Goal: Find contact information: Find contact information

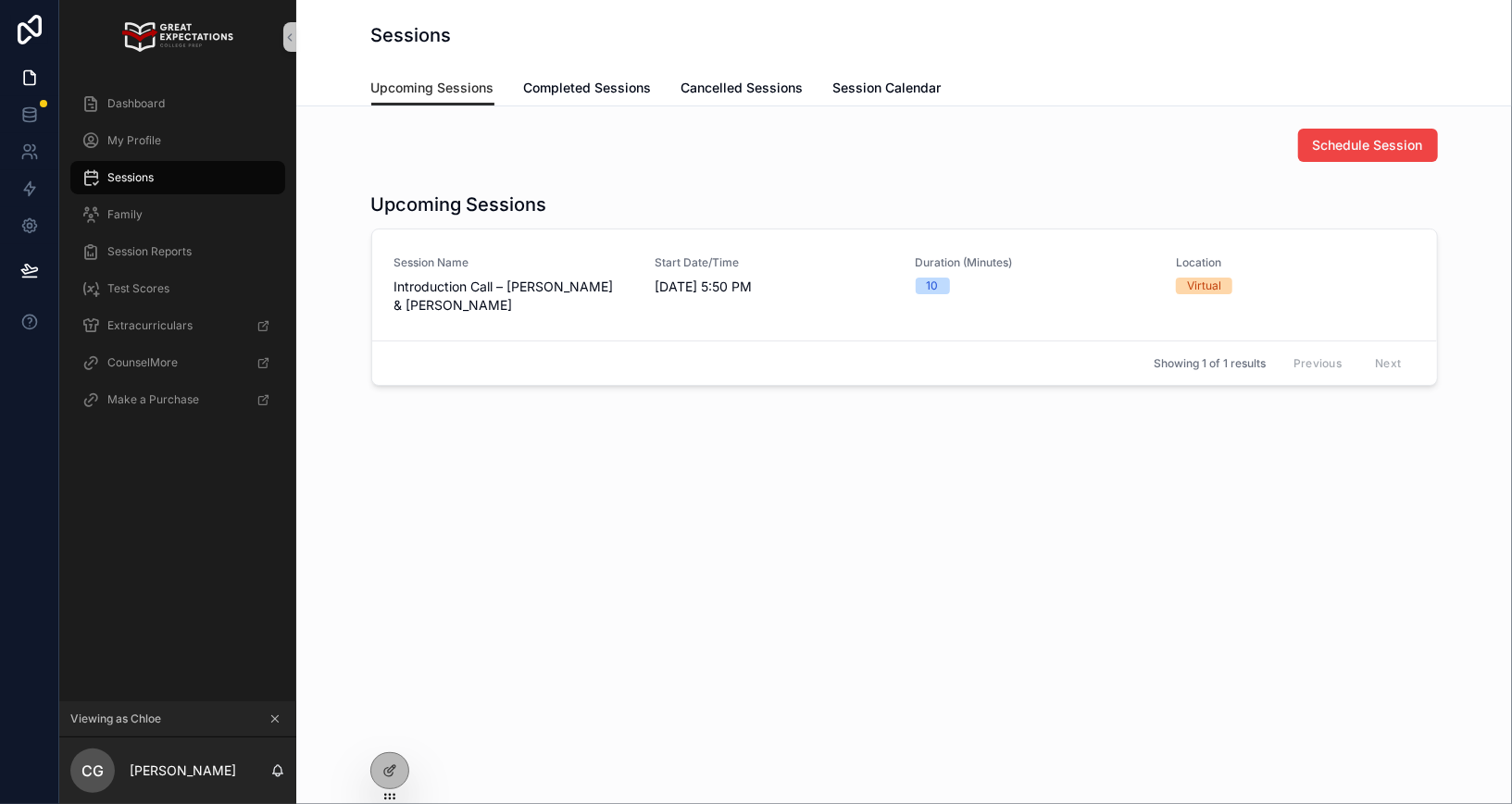
click at [272, 722] on icon "scrollable content" at bounding box center [275, 719] width 7 height 7
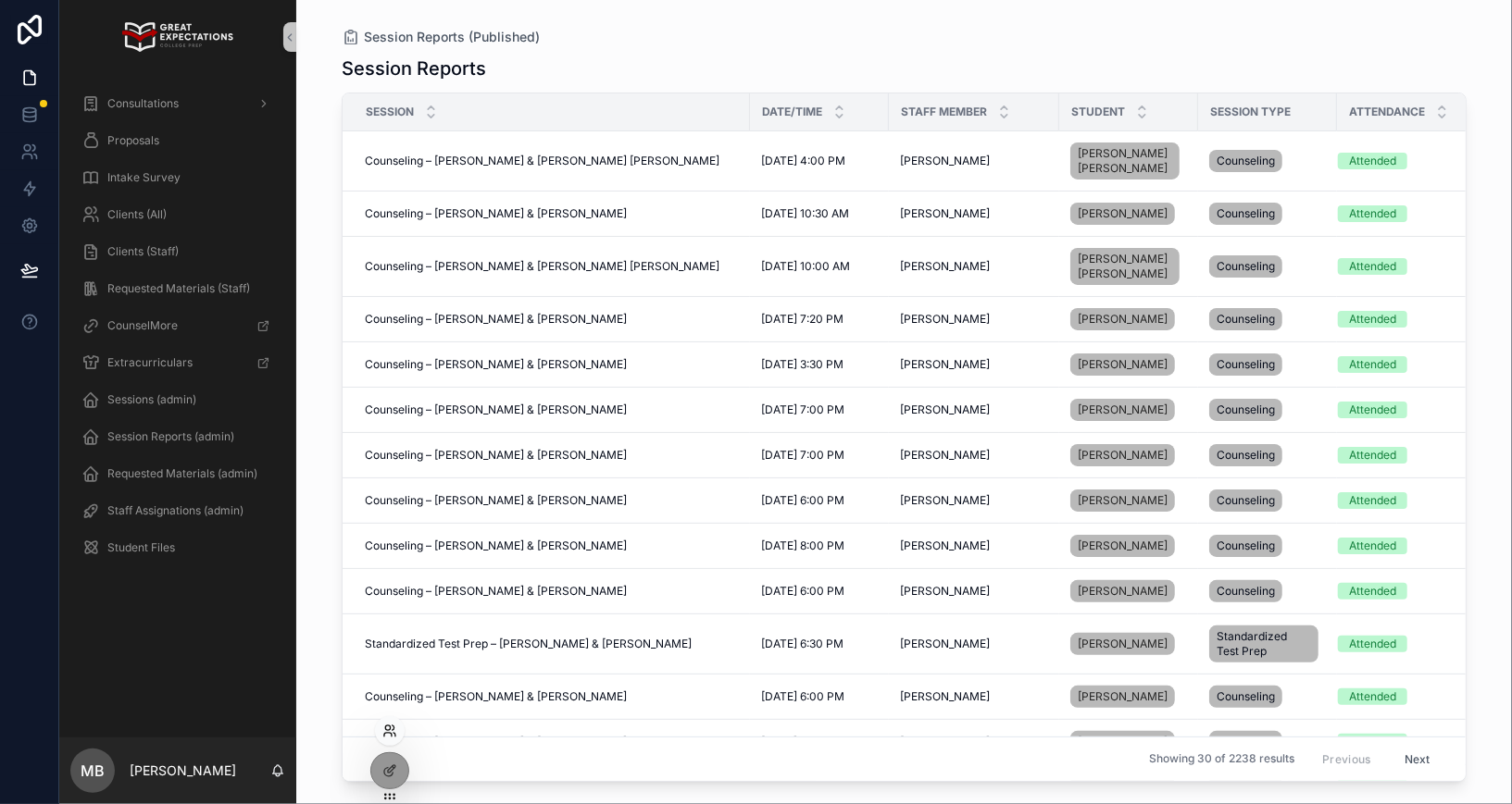
click at [391, 723] on icon at bounding box center [389, 730] width 15 height 15
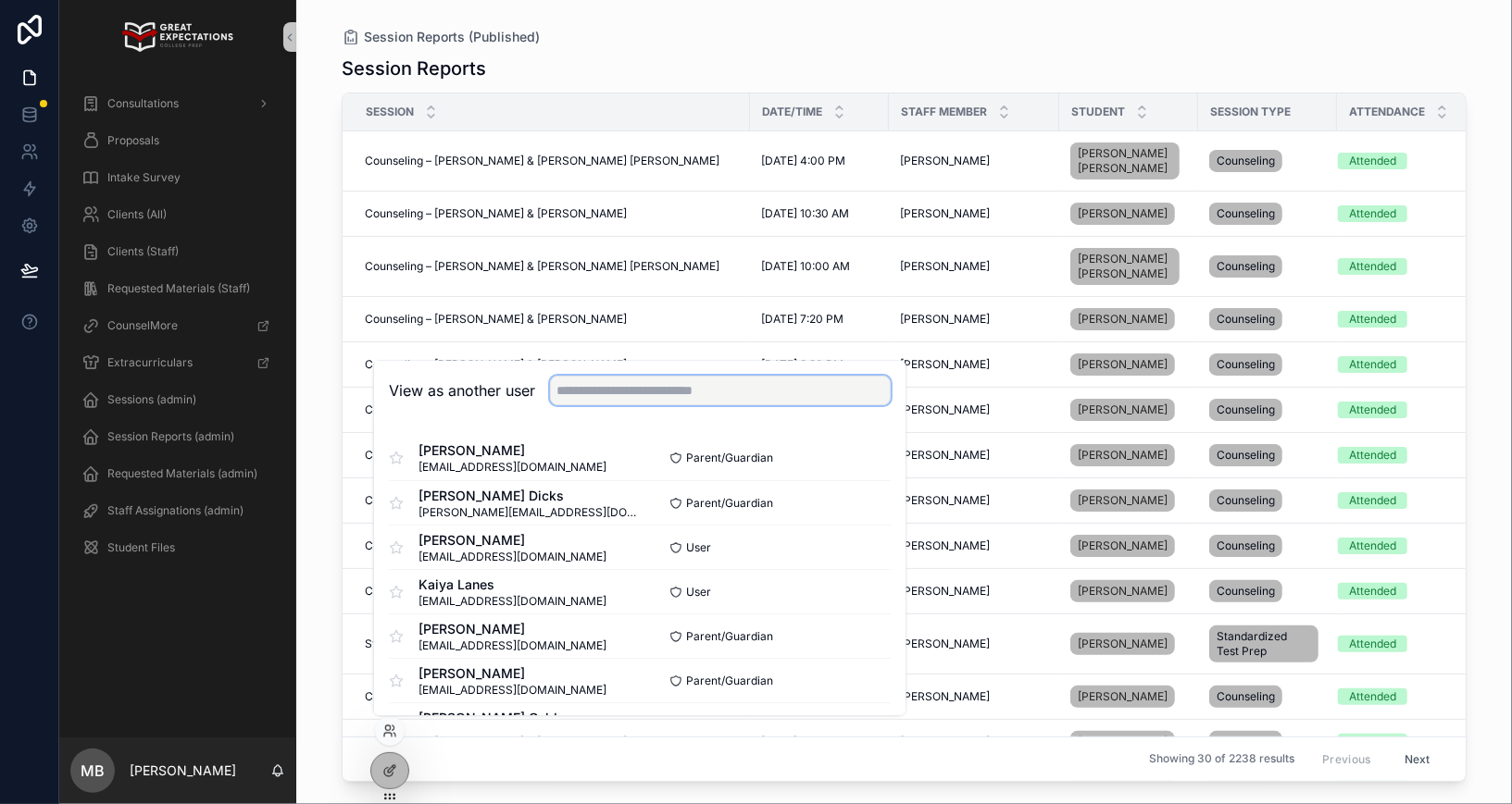
click at [624, 383] on input "text" at bounding box center [720, 391] width 340 height 30
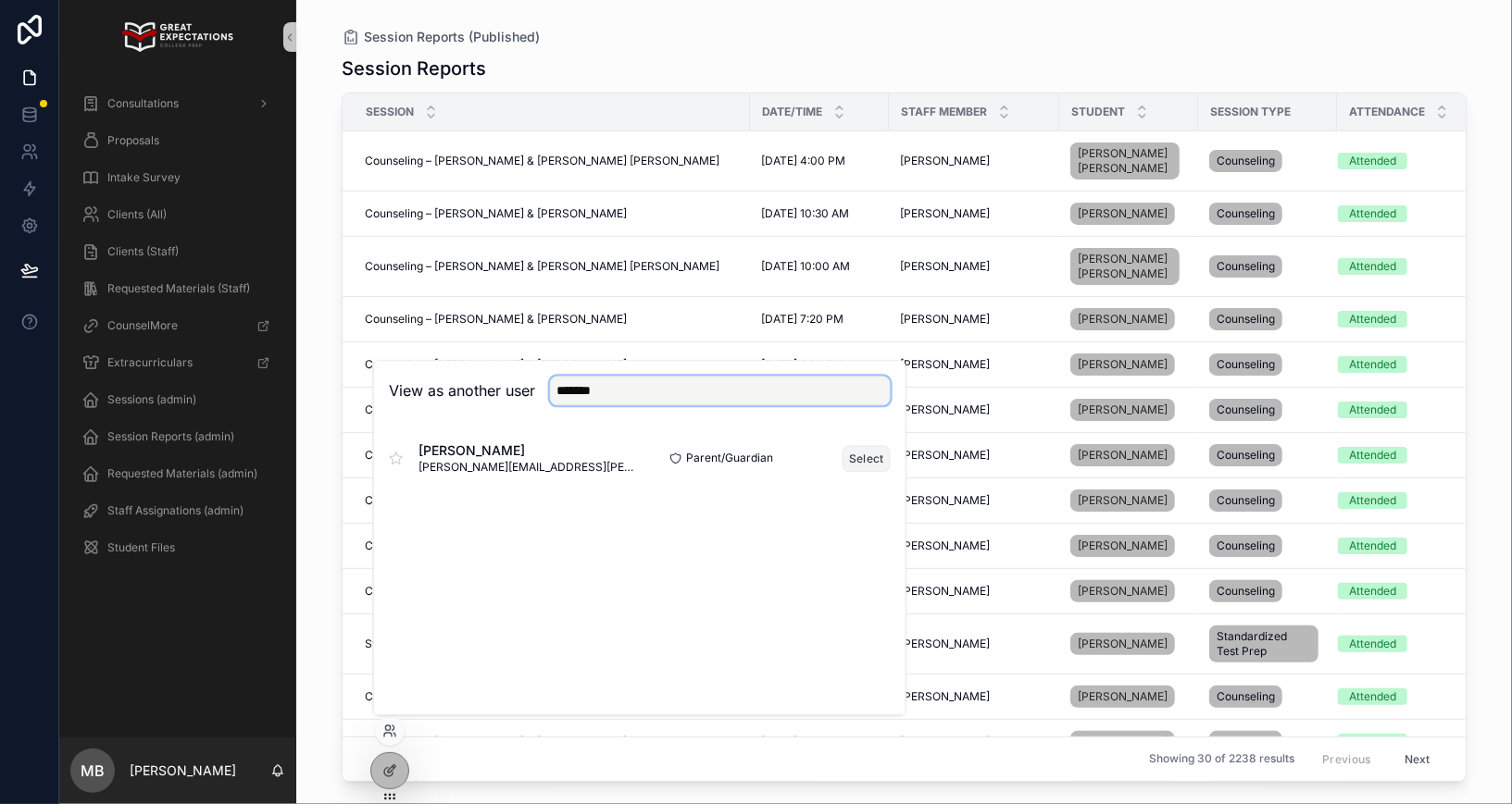
type input "*******"
click at [875, 458] on button "Select" at bounding box center [866, 458] width 48 height 27
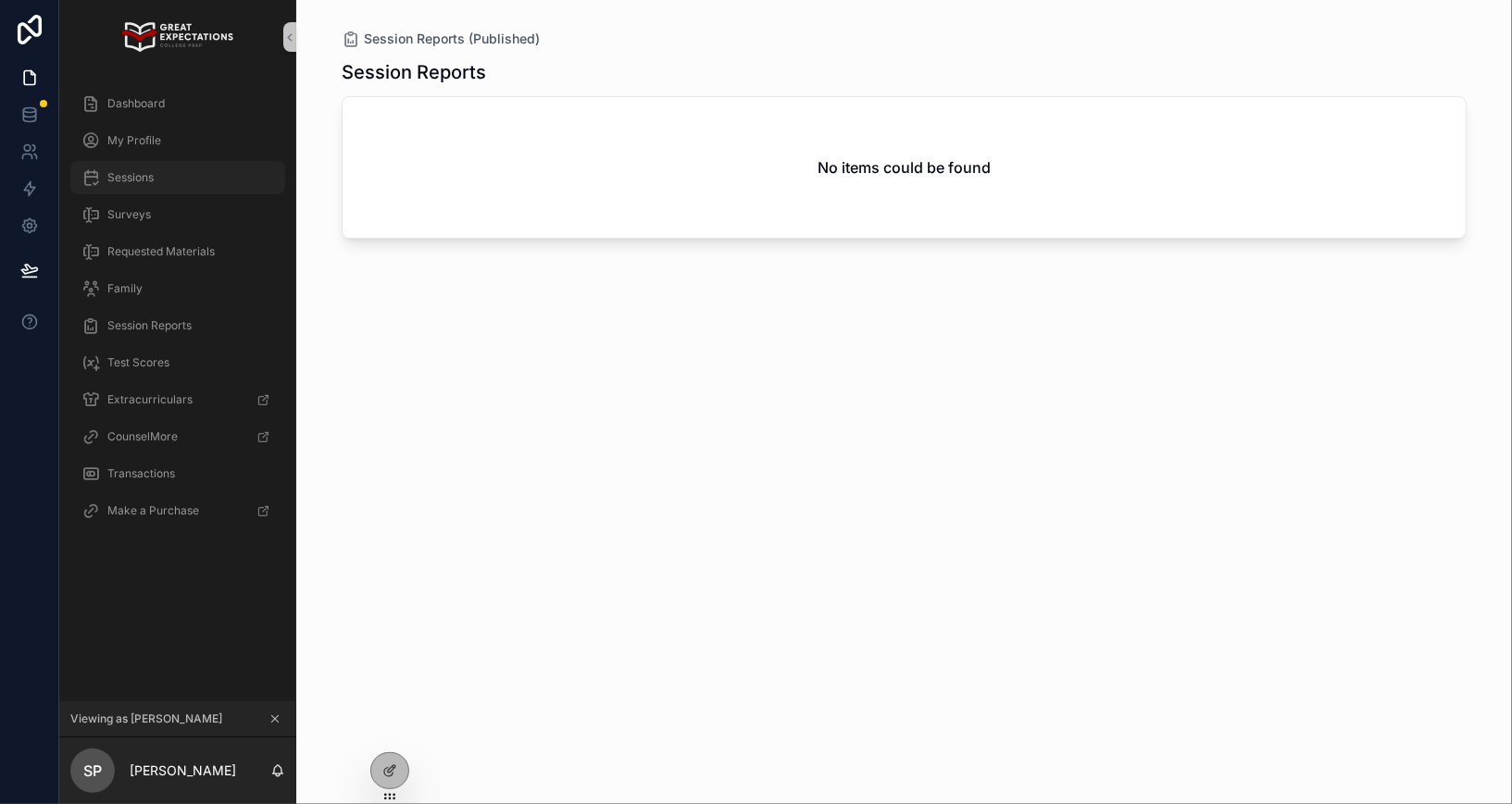
click at [187, 184] on div "Sessions" at bounding box center [177, 178] width 193 height 30
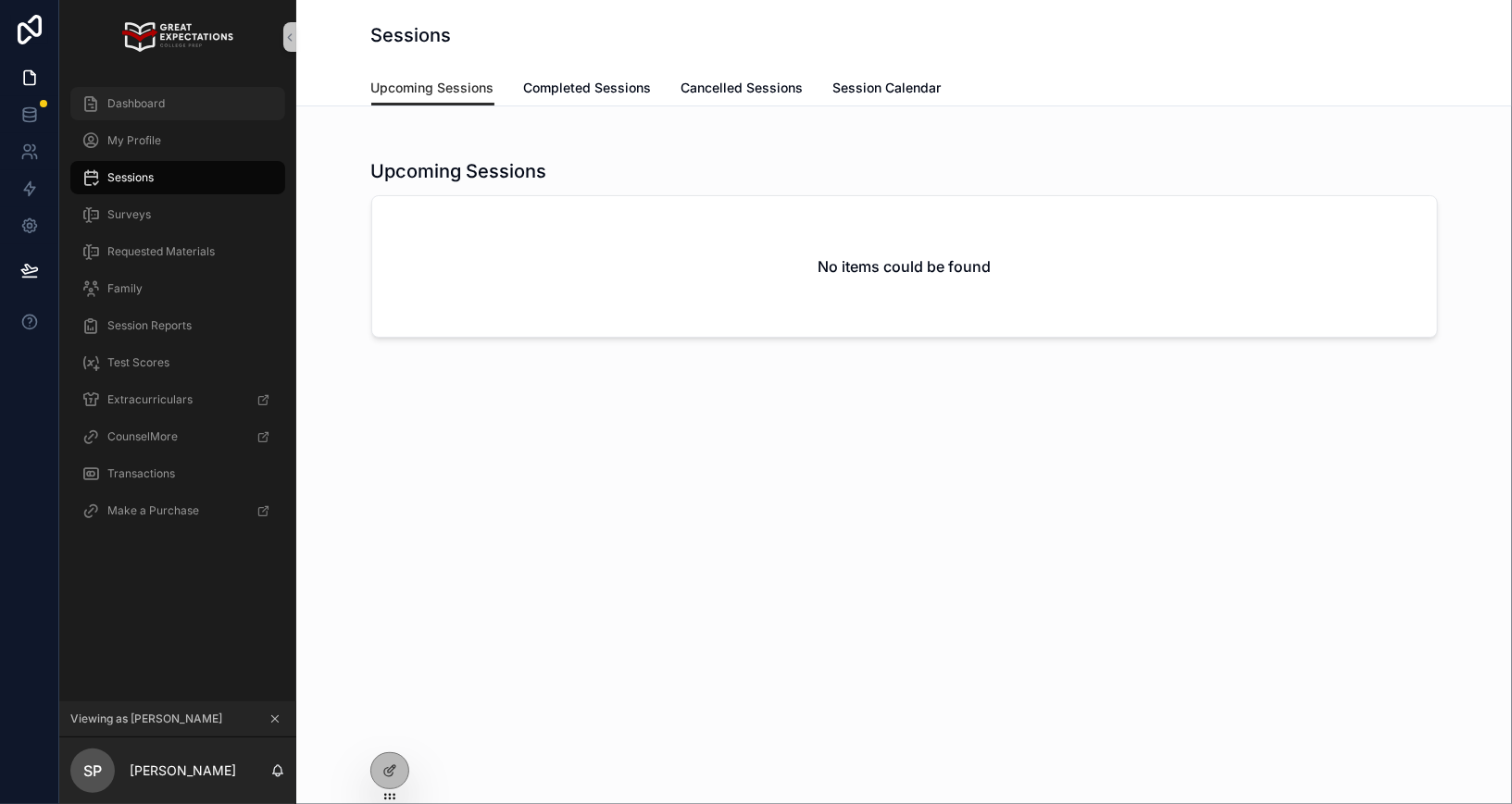
click at [154, 117] on div "Dashboard" at bounding box center [177, 104] width 193 height 30
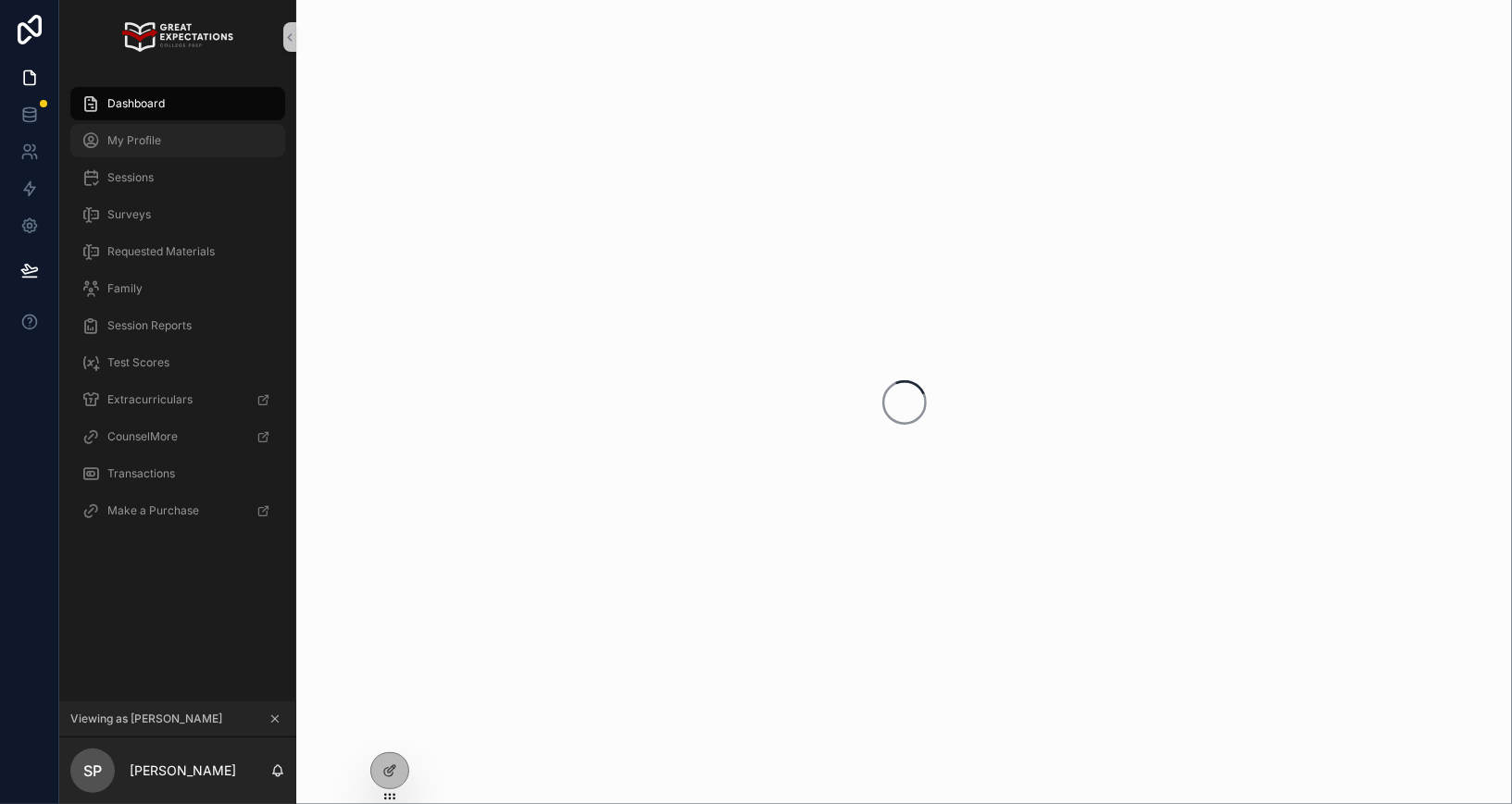
click at [152, 137] on span "My Profile" at bounding box center [135, 140] width 53 height 15
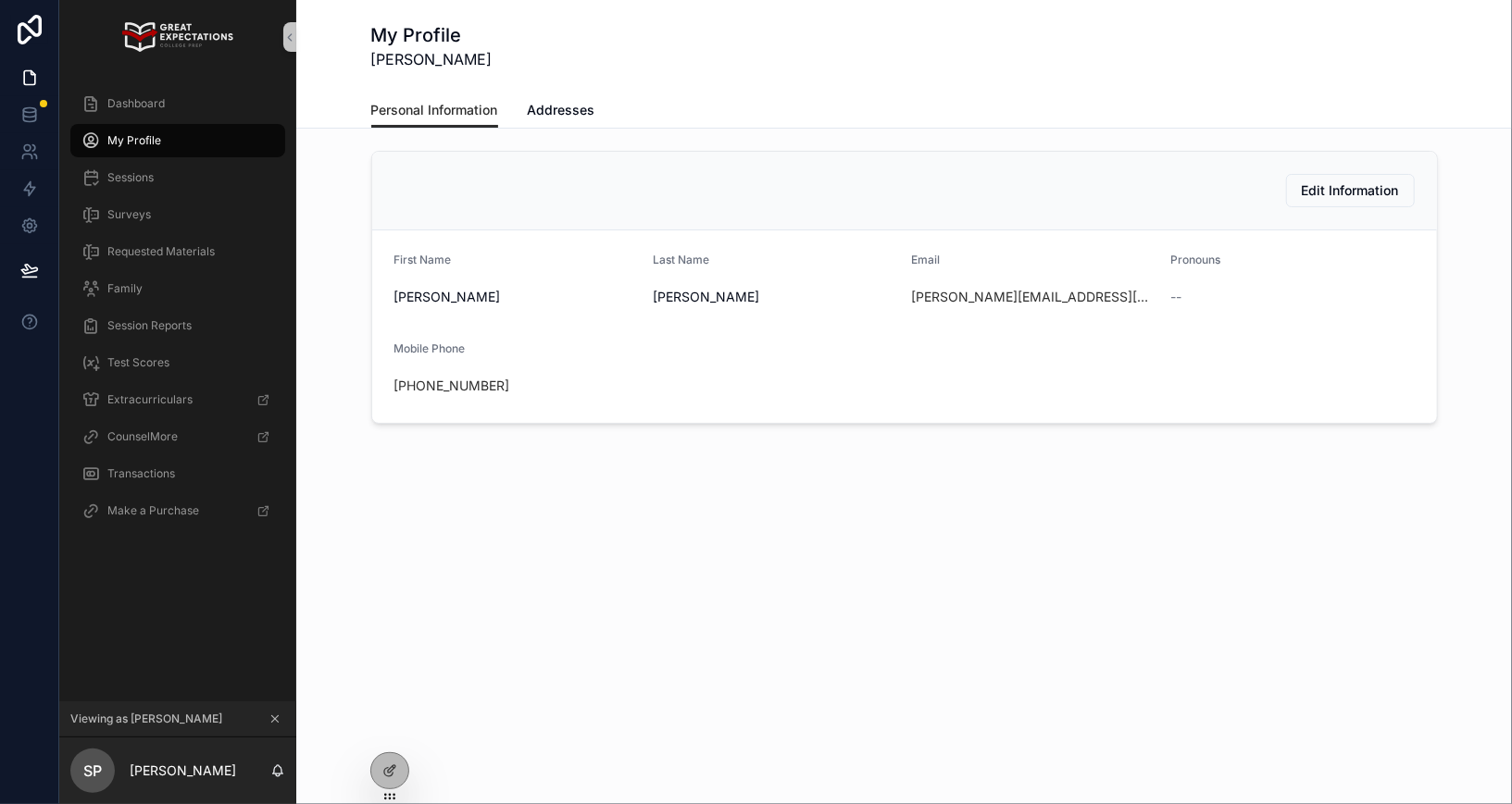
click at [1098, 292] on div "shannon.pappas@gmail.com" at bounding box center [1033, 297] width 244 height 19
copy link "shannon.pappas@gmail.com"
click at [388, 735] on icon at bounding box center [389, 730] width 15 height 15
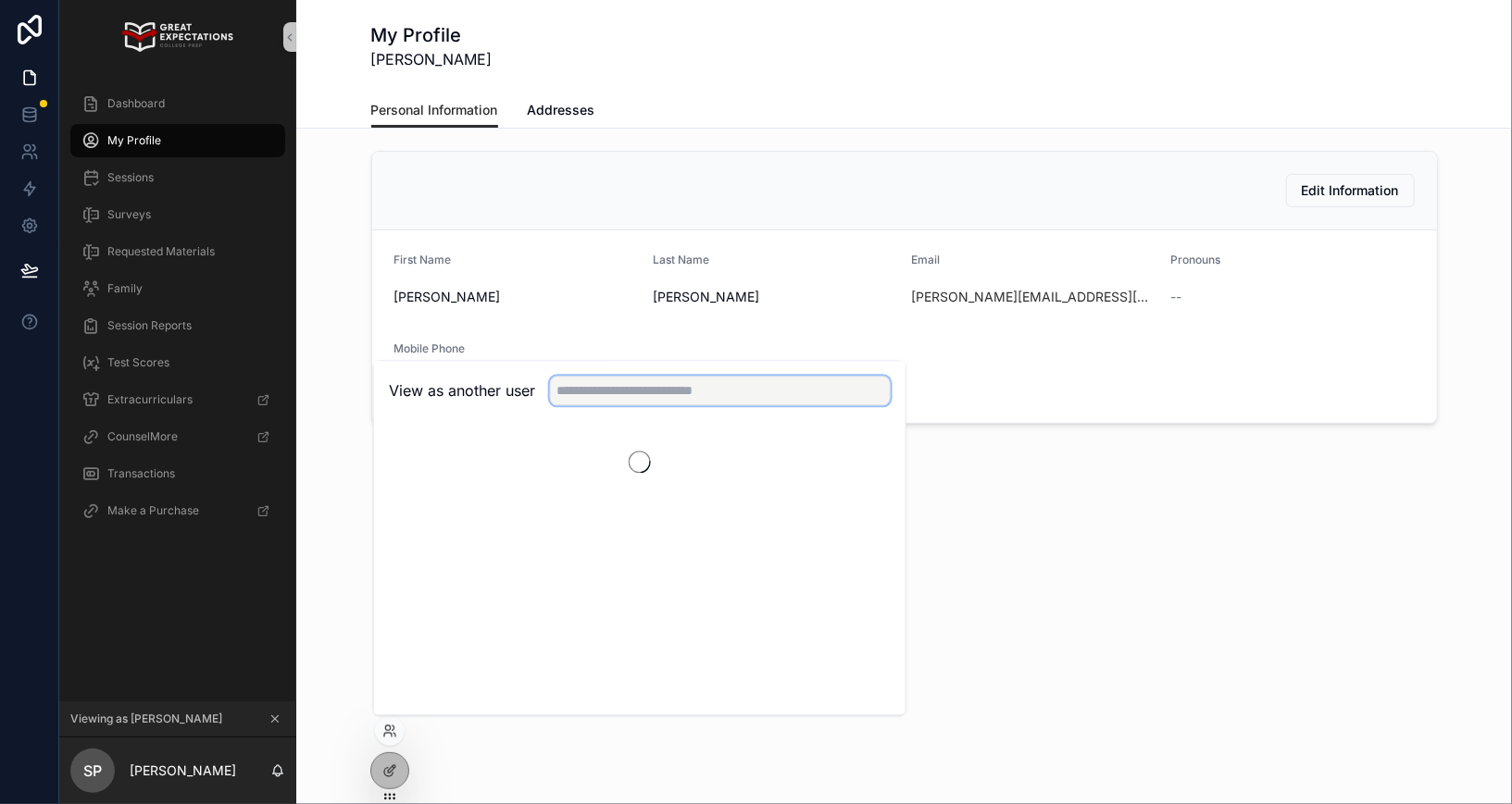
click at [656, 400] on input "text" at bounding box center [720, 391] width 340 height 30
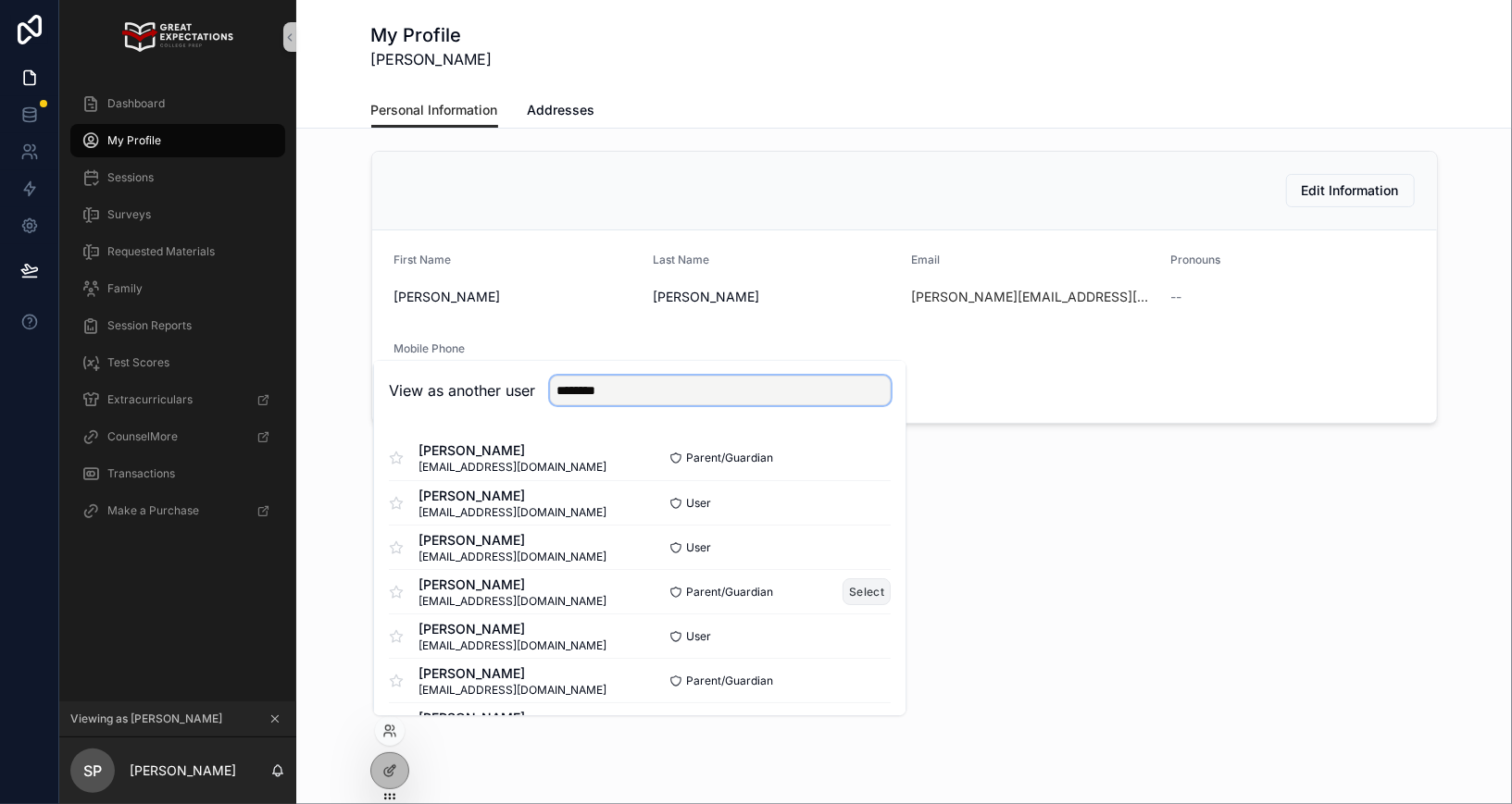
type input "********"
click at [860, 591] on button "Select" at bounding box center [866, 591] width 48 height 27
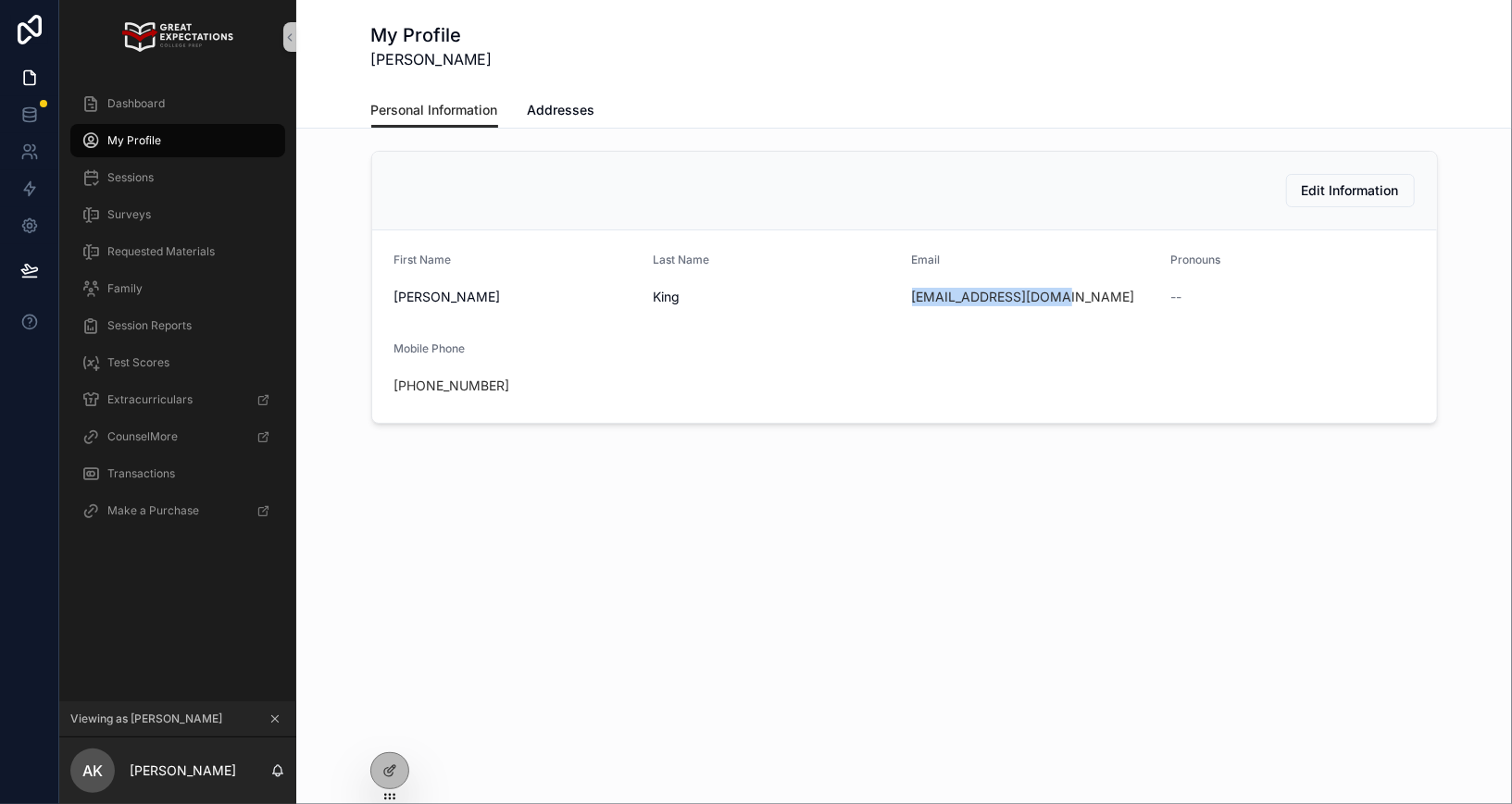
drag, startPoint x: 1082, startPoint y: 297, endPoint x: 909, endPoint y: 303, distance: 173.1
click at [909, 303] on form "First Name Amy Last Name King Email amynicolek@gmail.com Pronouns -- Mobile Pho…" at bounding box center [904, 326] width 1065 height 193
copy link "amynicolek@gmail.com"
click at [185, 93] on div "Dashboard" at bounding box center [177, 104] width 193 height 30
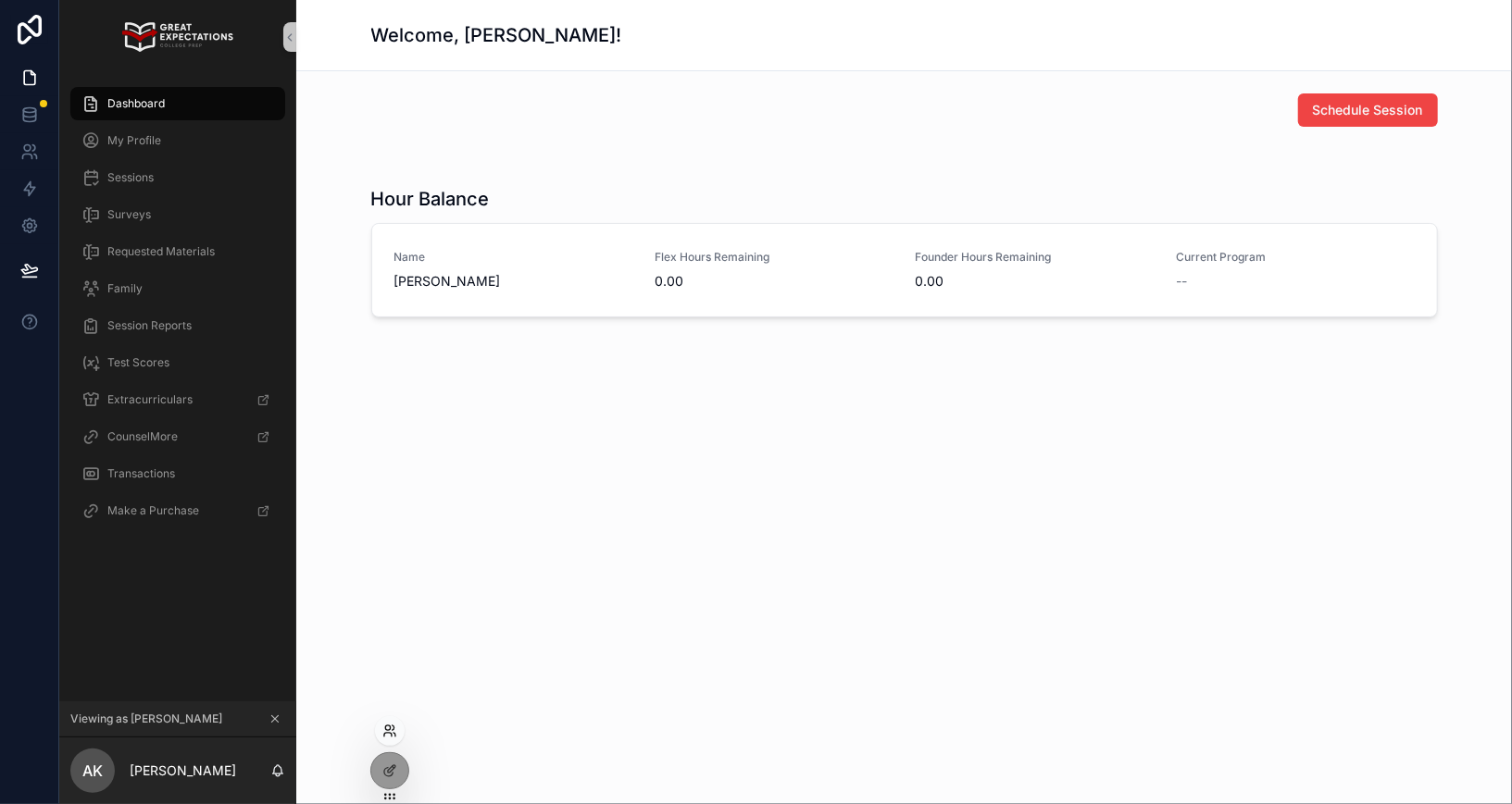
click at [390, 724] on icon at bounding box center [389, 730] width 15 height 15
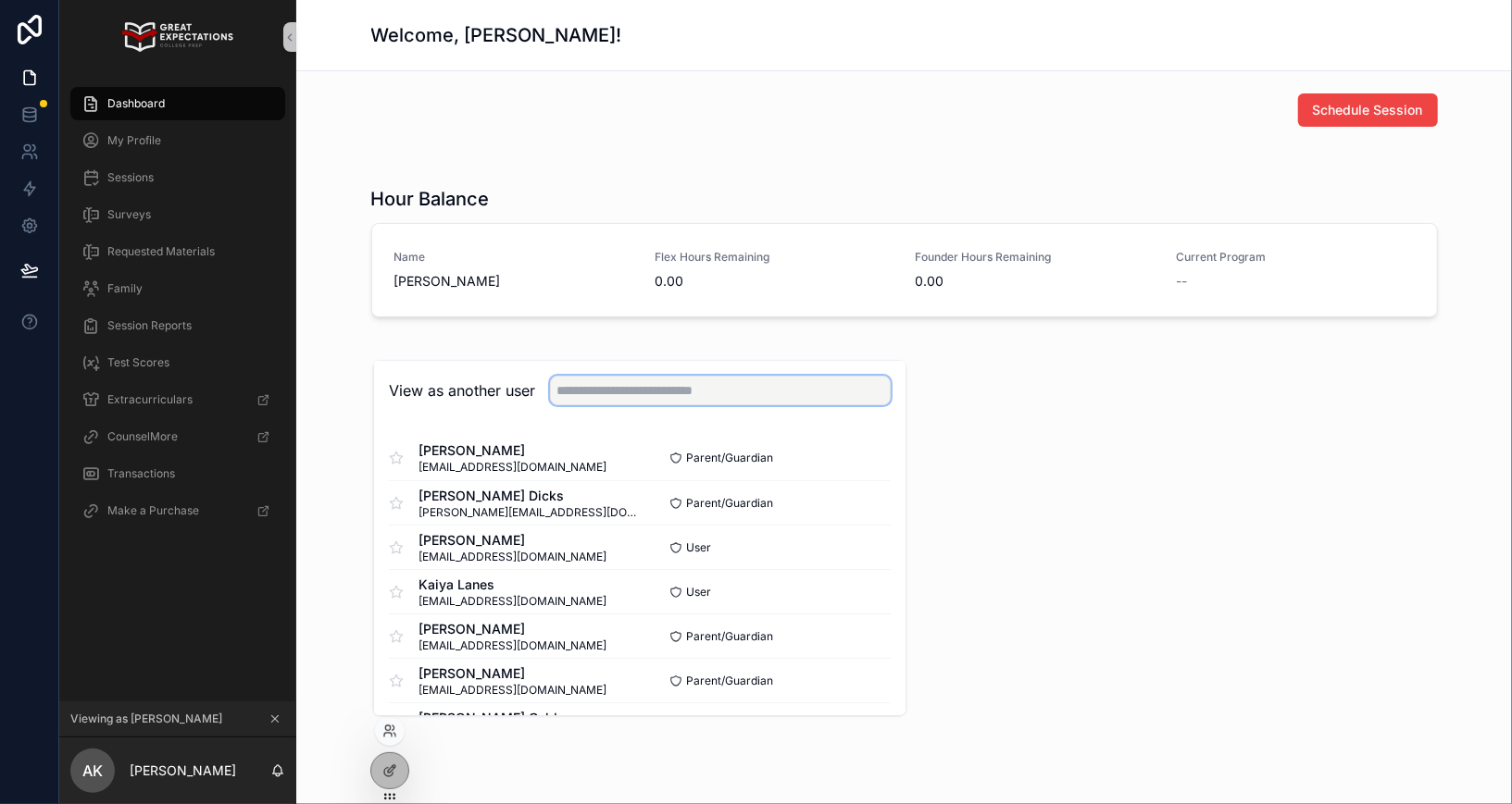
click at [575, 388] on input "text" at bounding box center [720, 391] width 340 height 30
type input "**********"
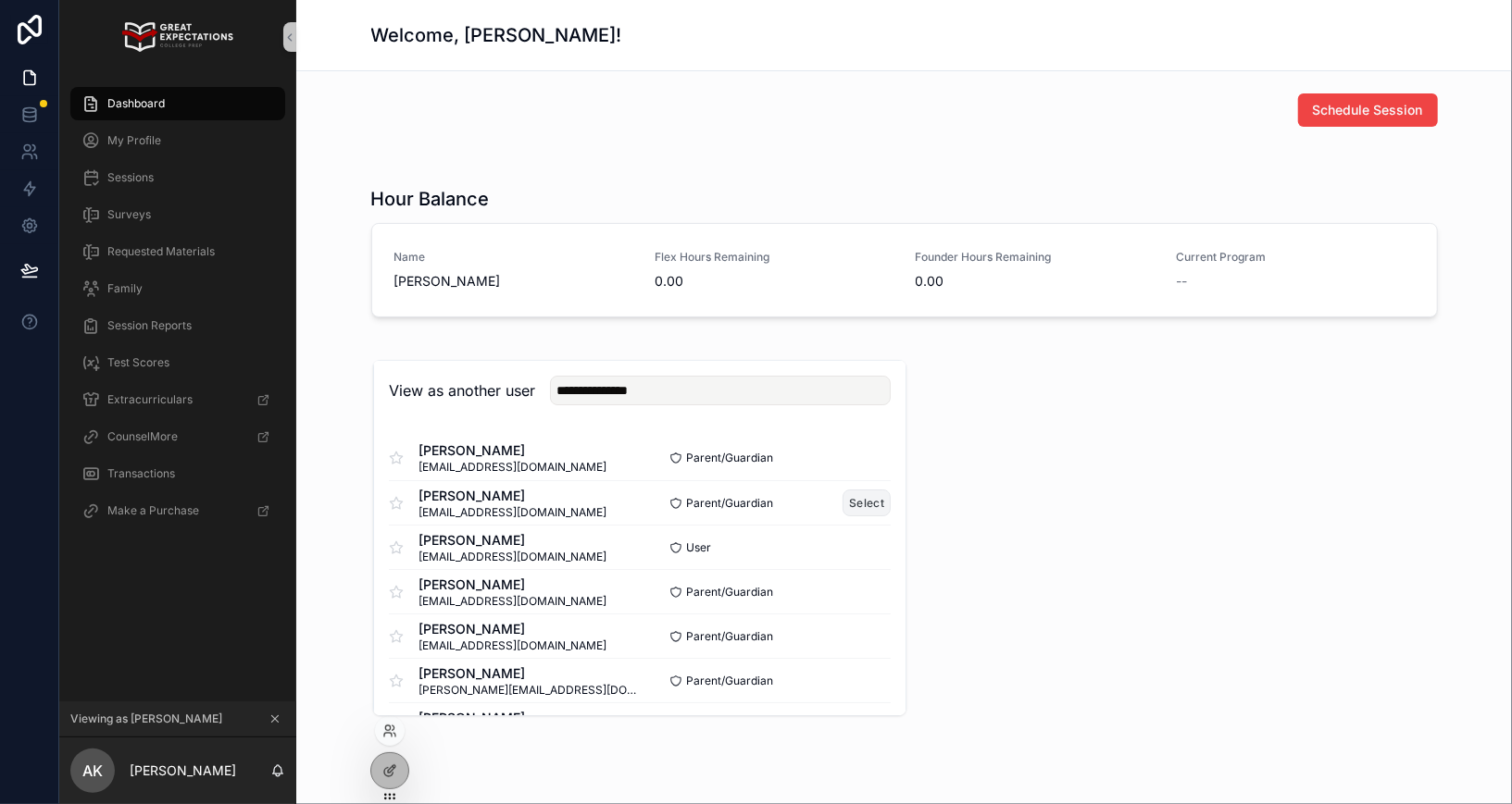
click at [865, 500] on button "Select" at bounding box center [866, 502] width 48 height 27
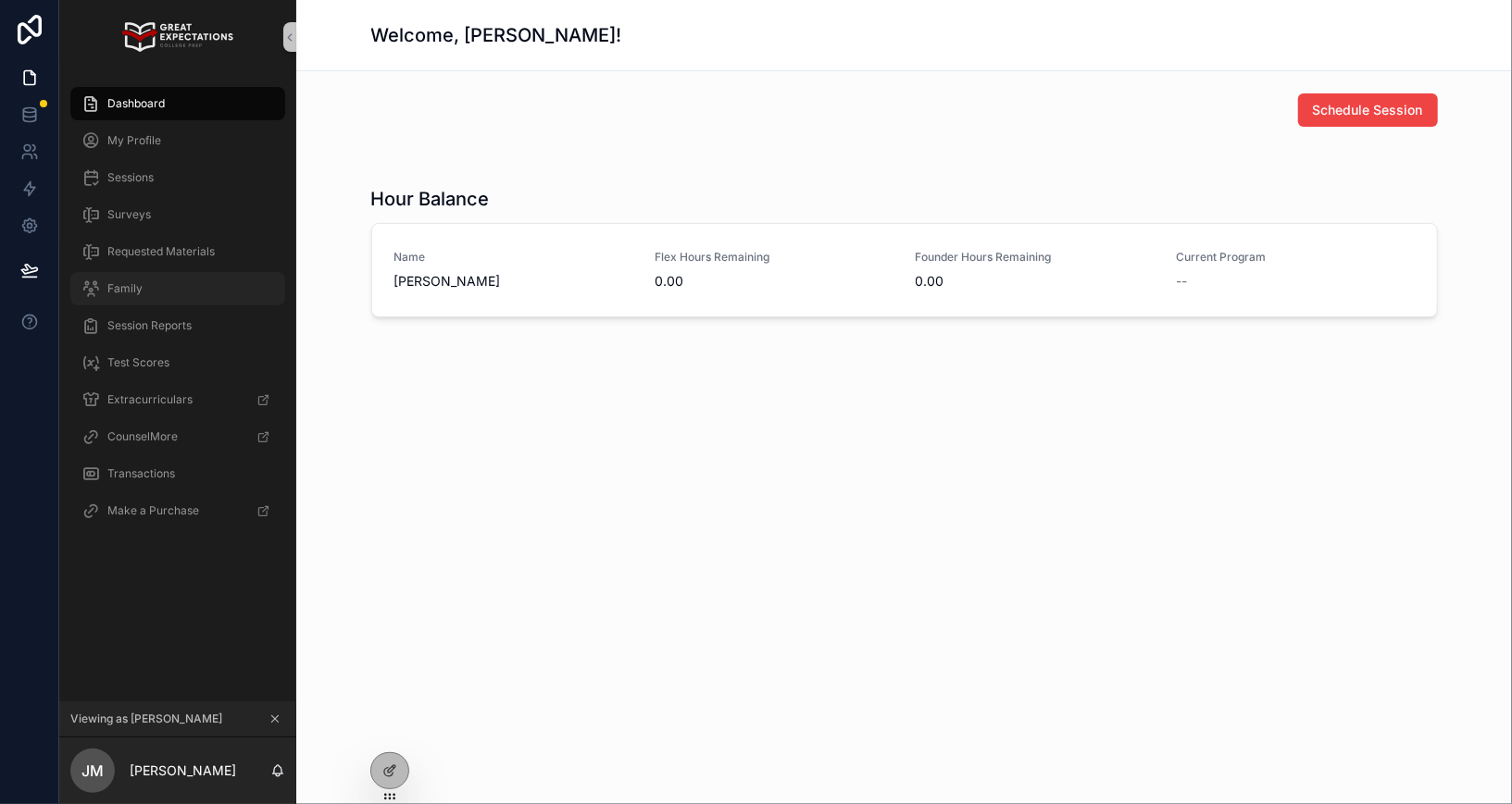
click at [139, 277] on div "Family" at bounding box center [177, 289] width 193 height 30
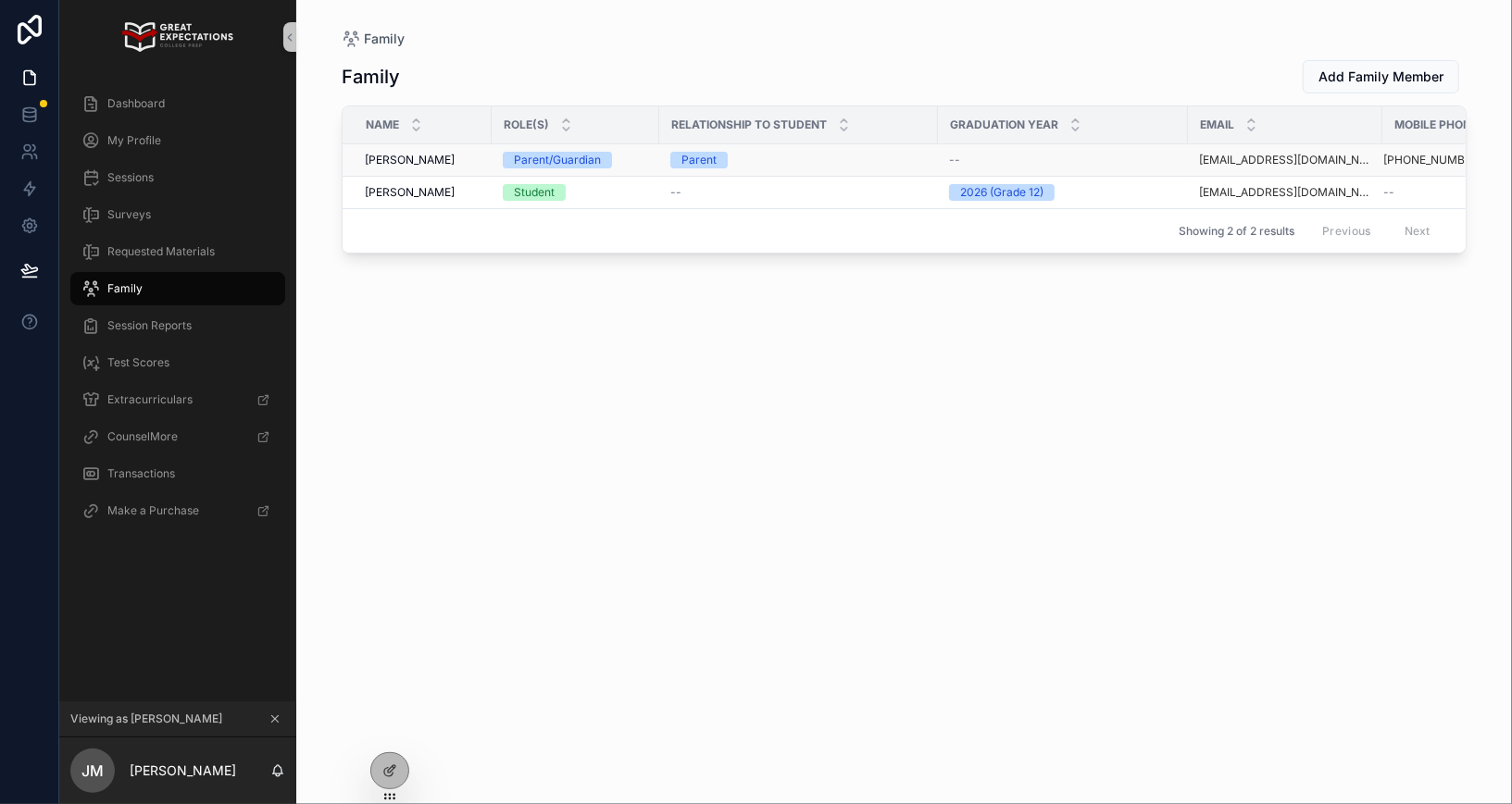
click at [416, 156] on span "[PERSON_NAME]" at bounding box center [410, 159] width 90 height 15
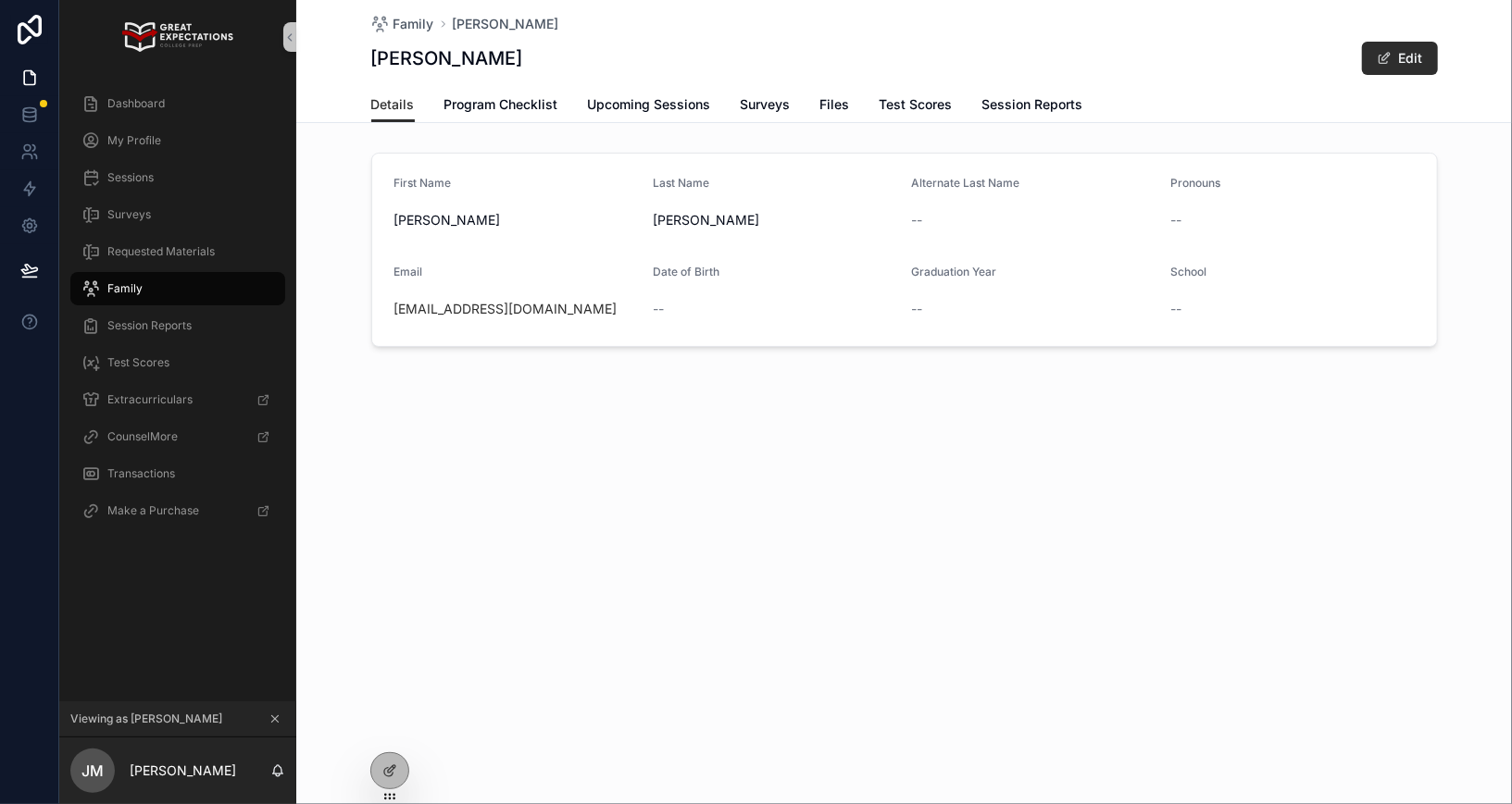
click at [584, 305] on div "[EMAIL_ADDRESS][DOMAIN_NAME]" at bounding box center [516, 309] width 244 height 19
copy link "[EMAIL_ADDRESS][DOMAIN_NAME]"
click at [175, 104] on div "Dashboard" at bounding box center [177, 104] width 193 height 30
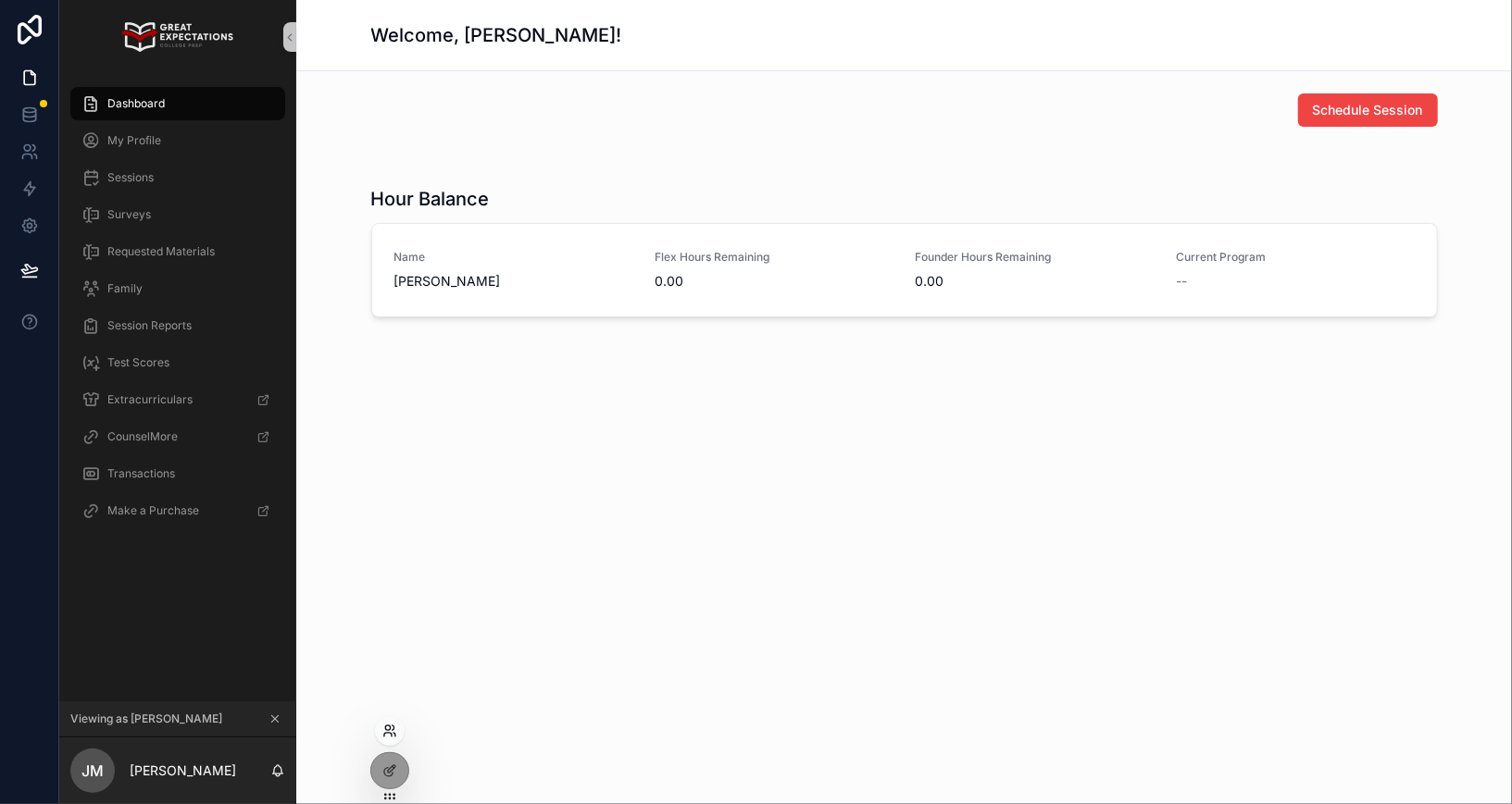
click at [384, 736] on icon at bounding box center [389, 730] width 15 height 15
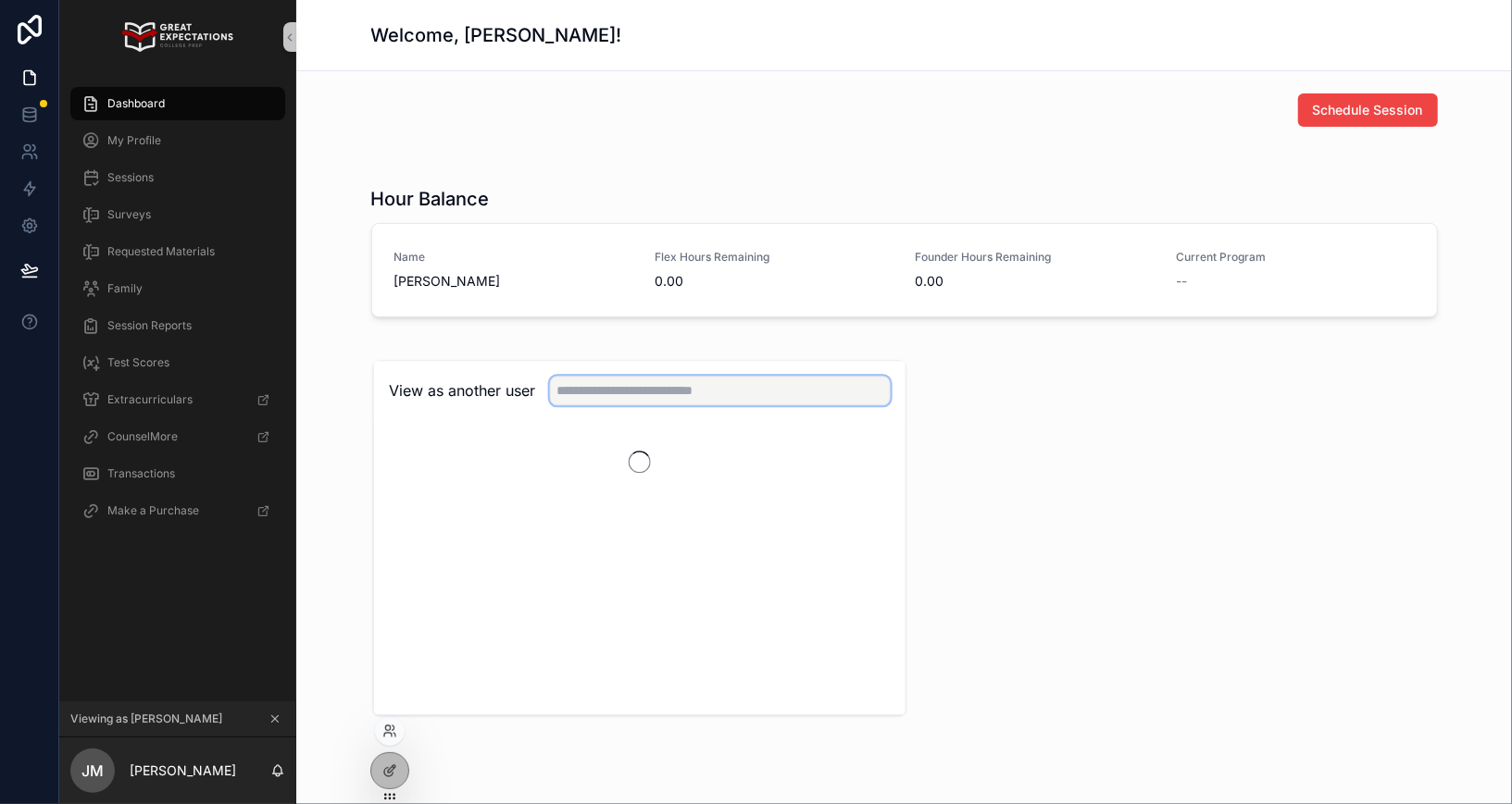
click at [667, 389] on input "text" at bounding box center [720, 391] width 340 height 30
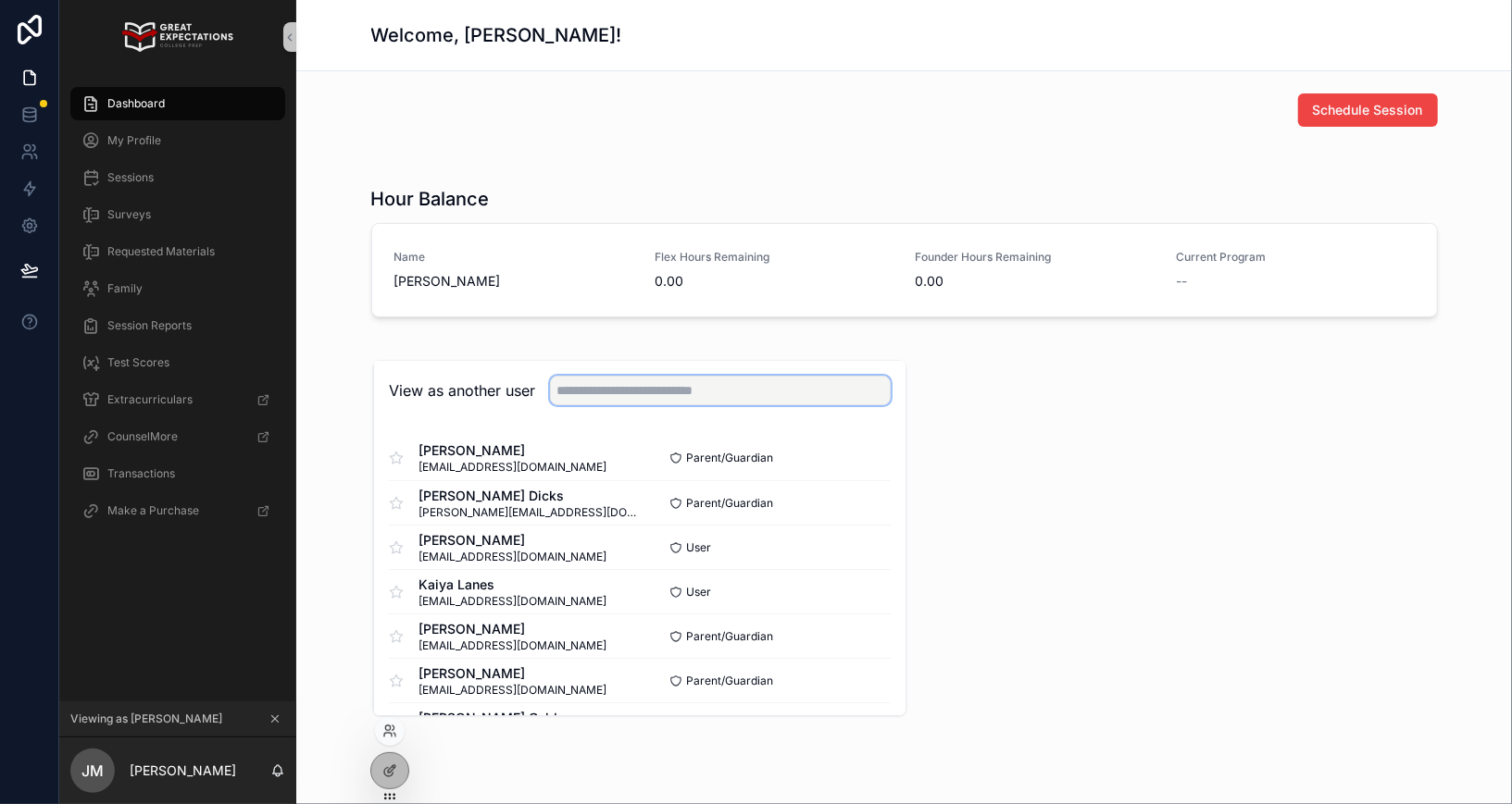
type input "*"
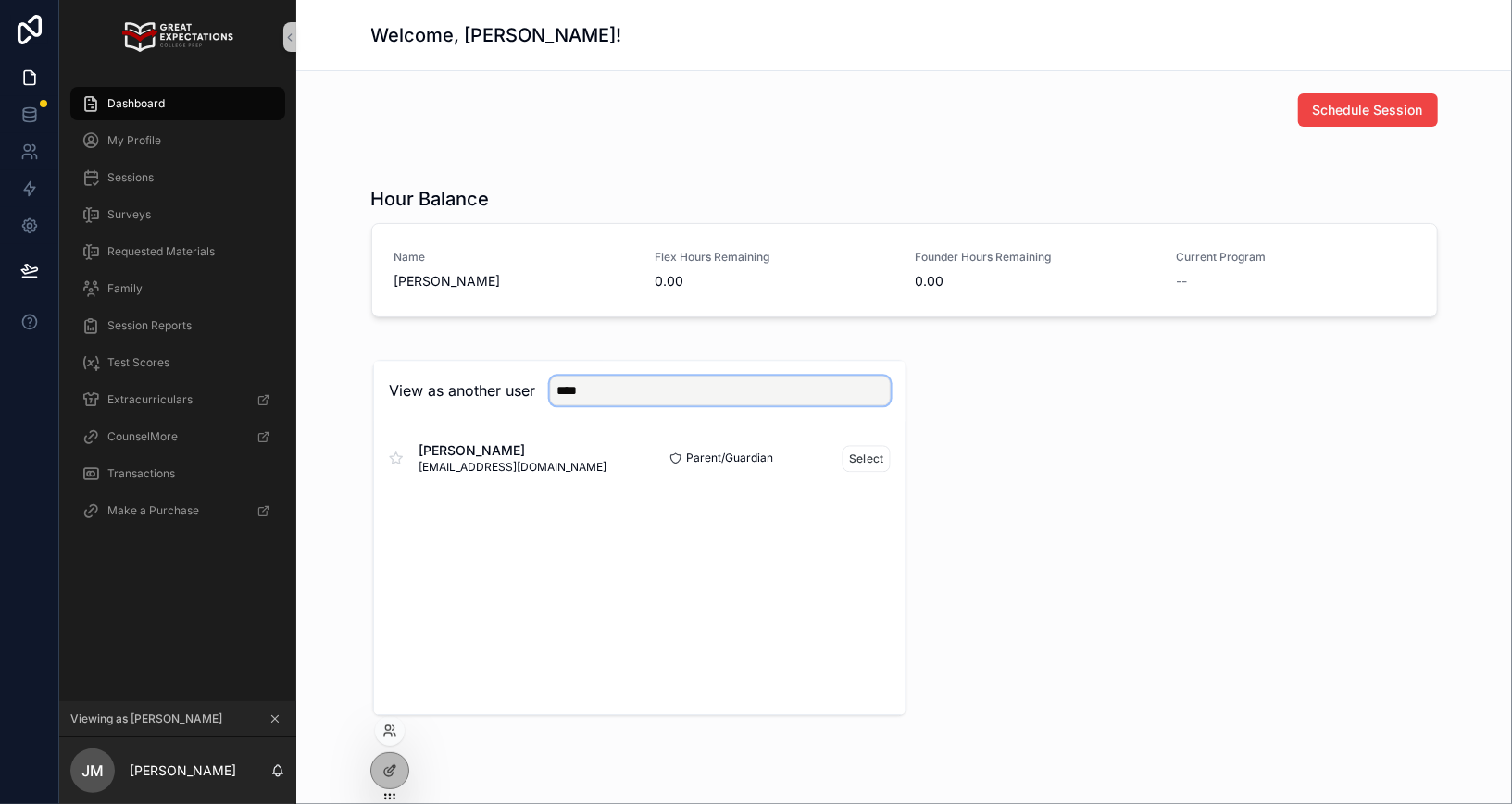
type input "****"
click at [857, 438] on div "[PERSON_NAME] [PERSON_NAME][EMAIL_ADDRESS][DOMAIN_NAME] Parent/Guardian Select" at bounding box center [639, 458] width 502 height 45
click at [857, 449] on button "Select" at bounding box center [866, 458] width 48 height 27
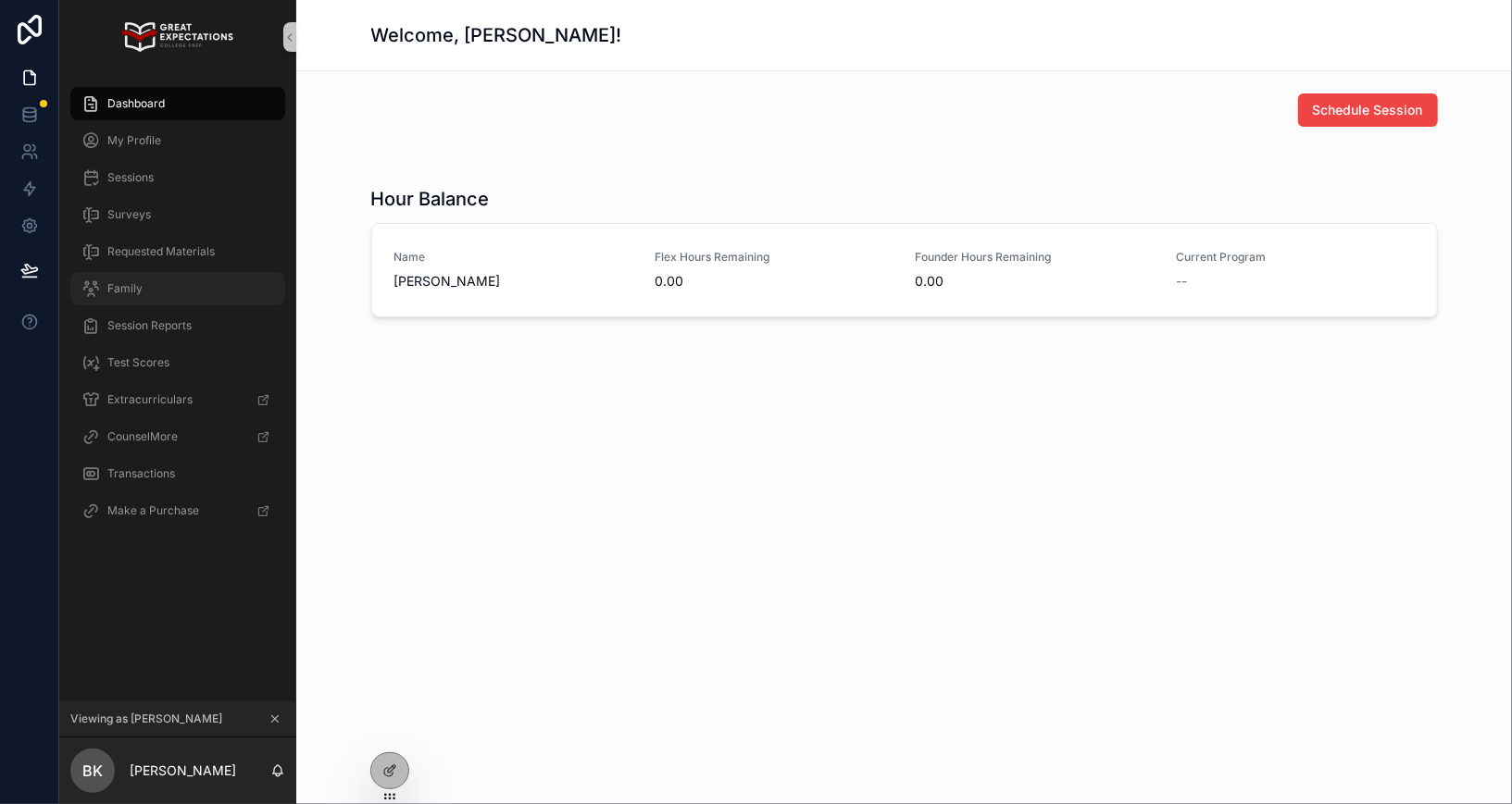
click at [140, 291] on span "Family" at bounding box center [126, 288] width 36 height 15
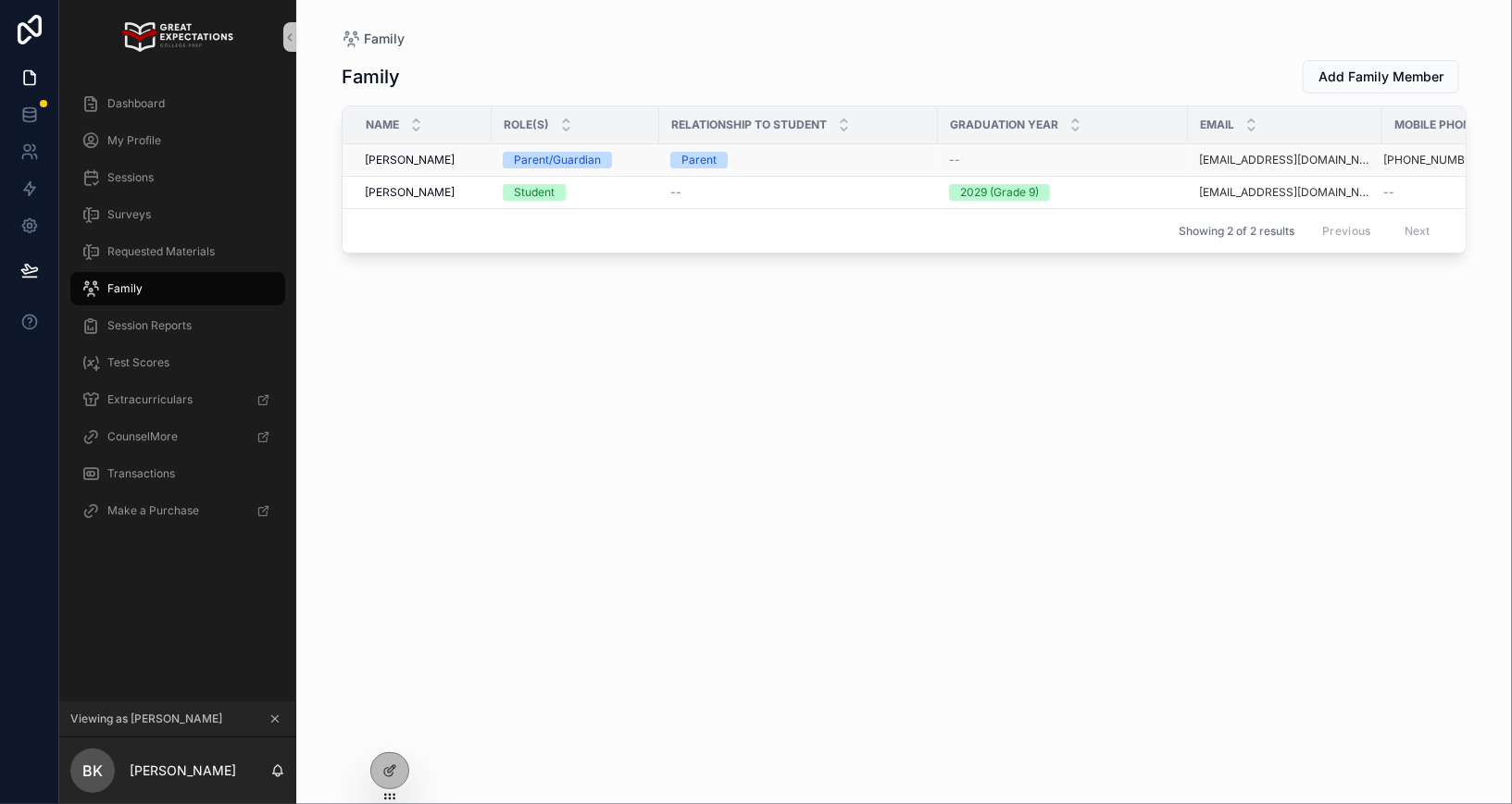
click at [392, 161] on span "[PERSON_NAME]" at bounding box center [410, 159] width 90 height 15
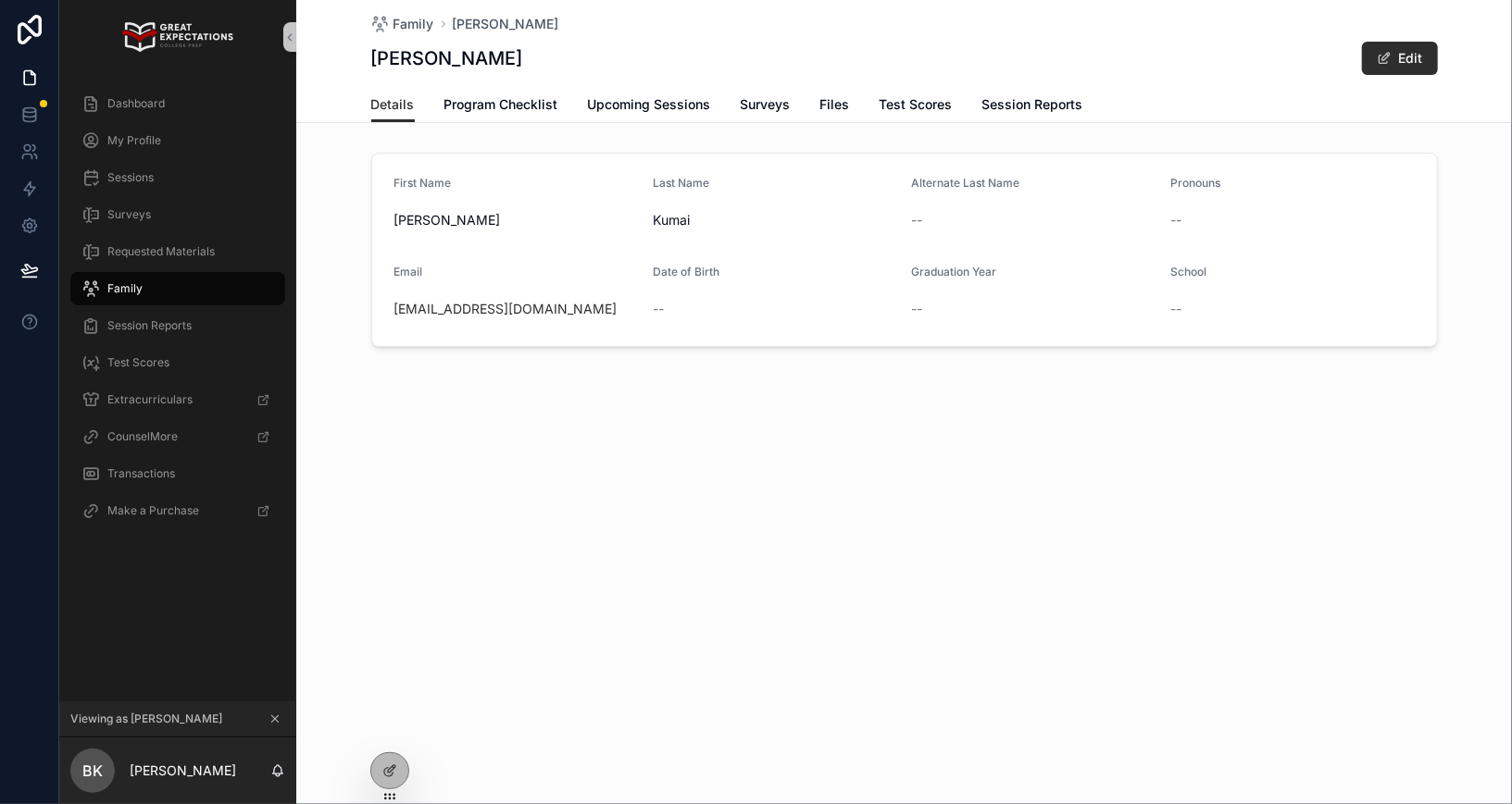
click at [569, 311] on div "Bikram.Kumai@gmail.com" at bounding box center [516, 309] width 244 height 19
copy link "Bikram.Kumai@gmail.com"
click at [385, 738] on icon at bounding box center [389, 730] width 15 height 15
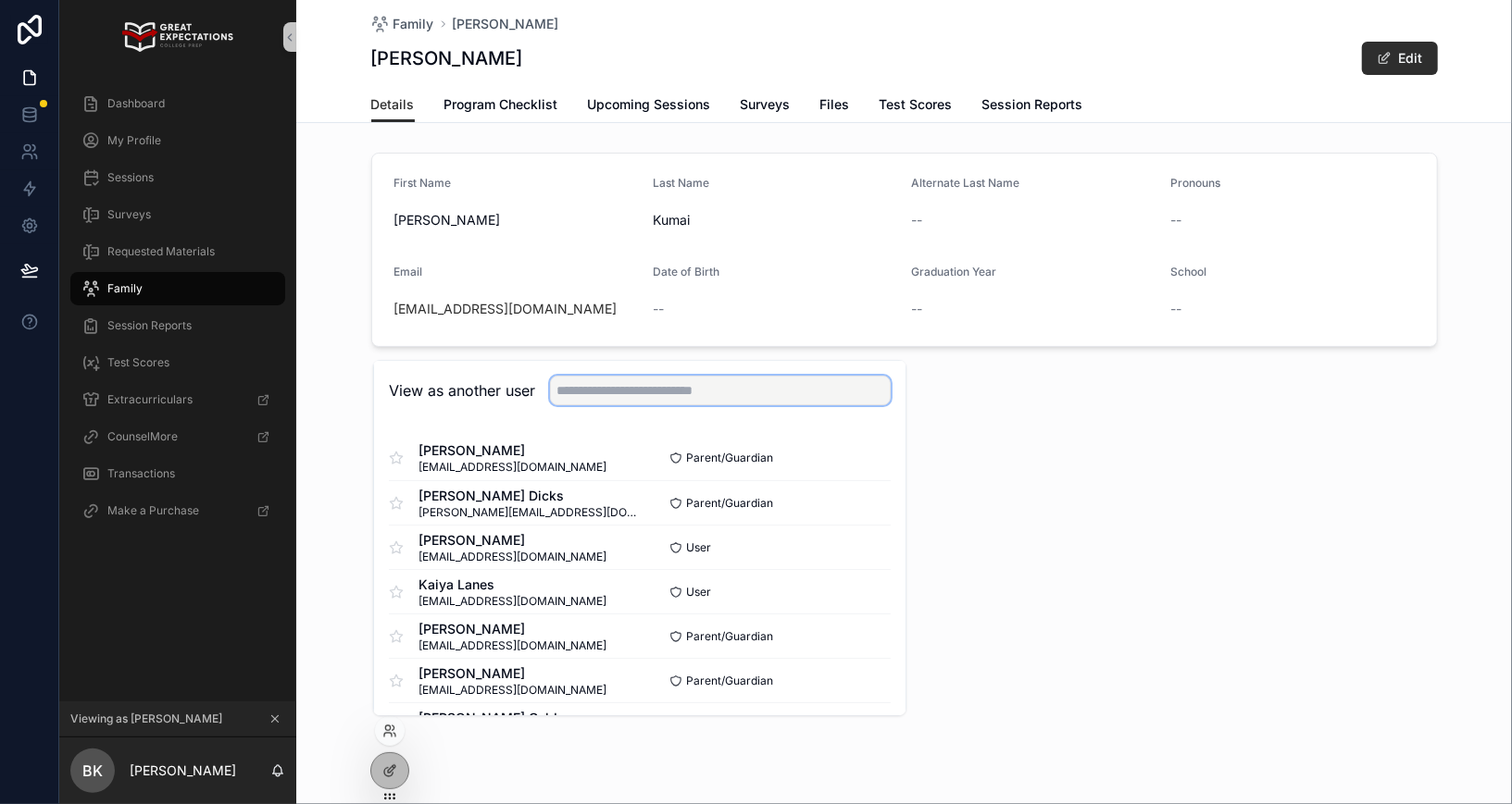
click at [599, 389] on input "text" at bounding box center [720, 391] width 340 height 30
type input "******"
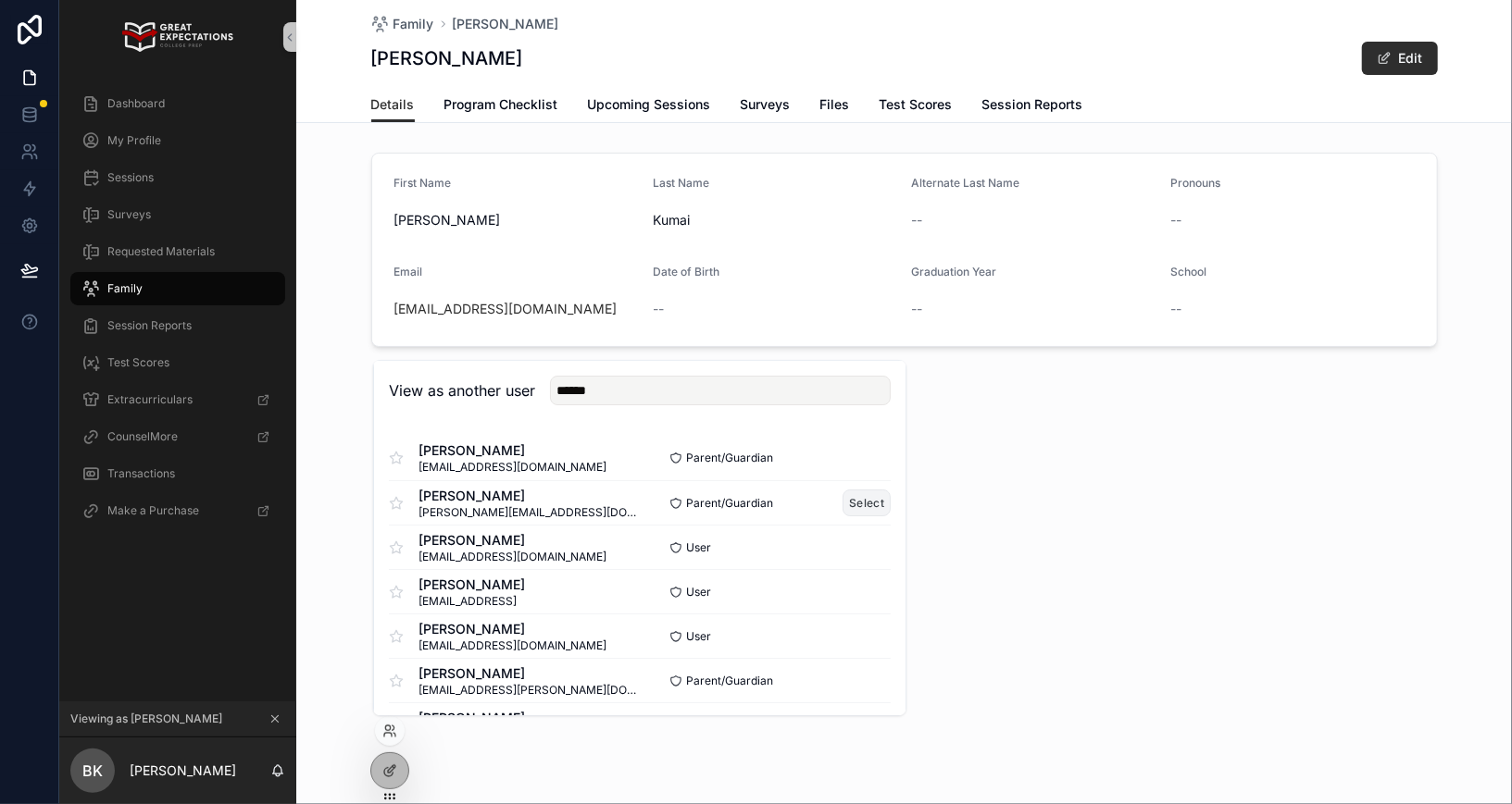
click at [873, 508] on button "Select" at bounding box center [866, 502] width 48 height 27
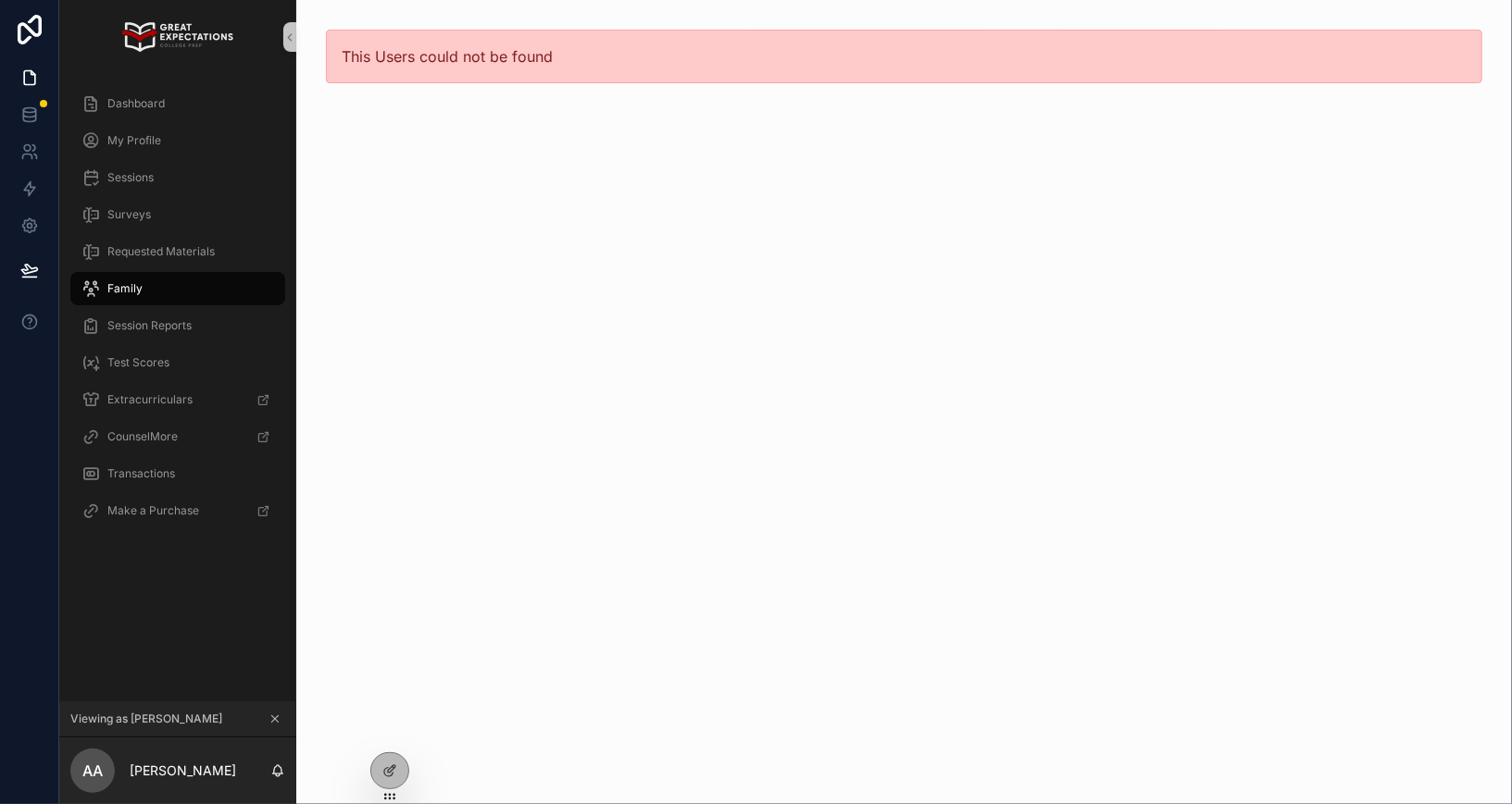
click at [245, 274] on div "Family" at bounding box center [177, 289] width 193 height 30
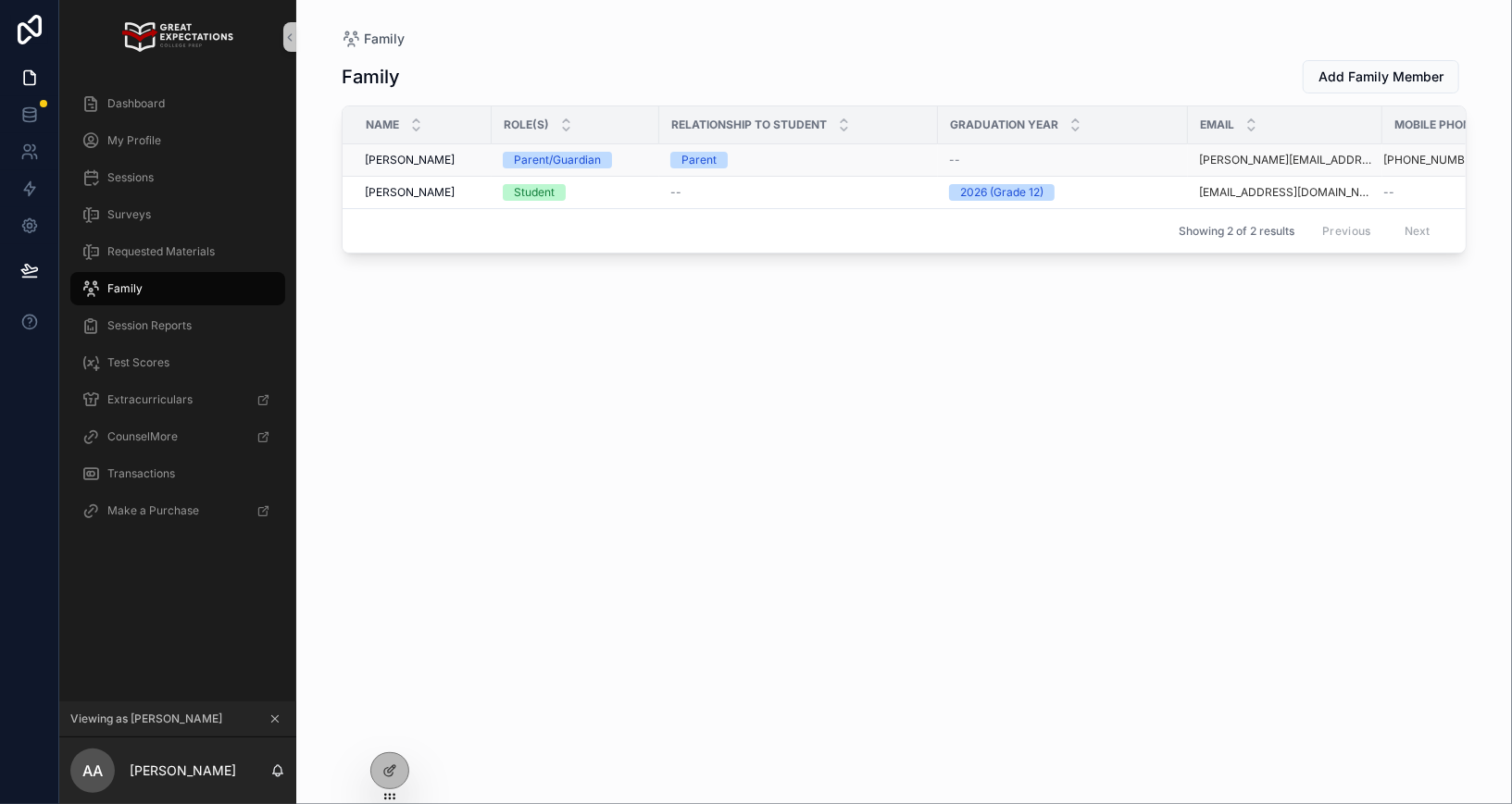
click at [428, 157] on span "[PERSON_NAME]" at bounding box center [410, 159] width 90 height 15
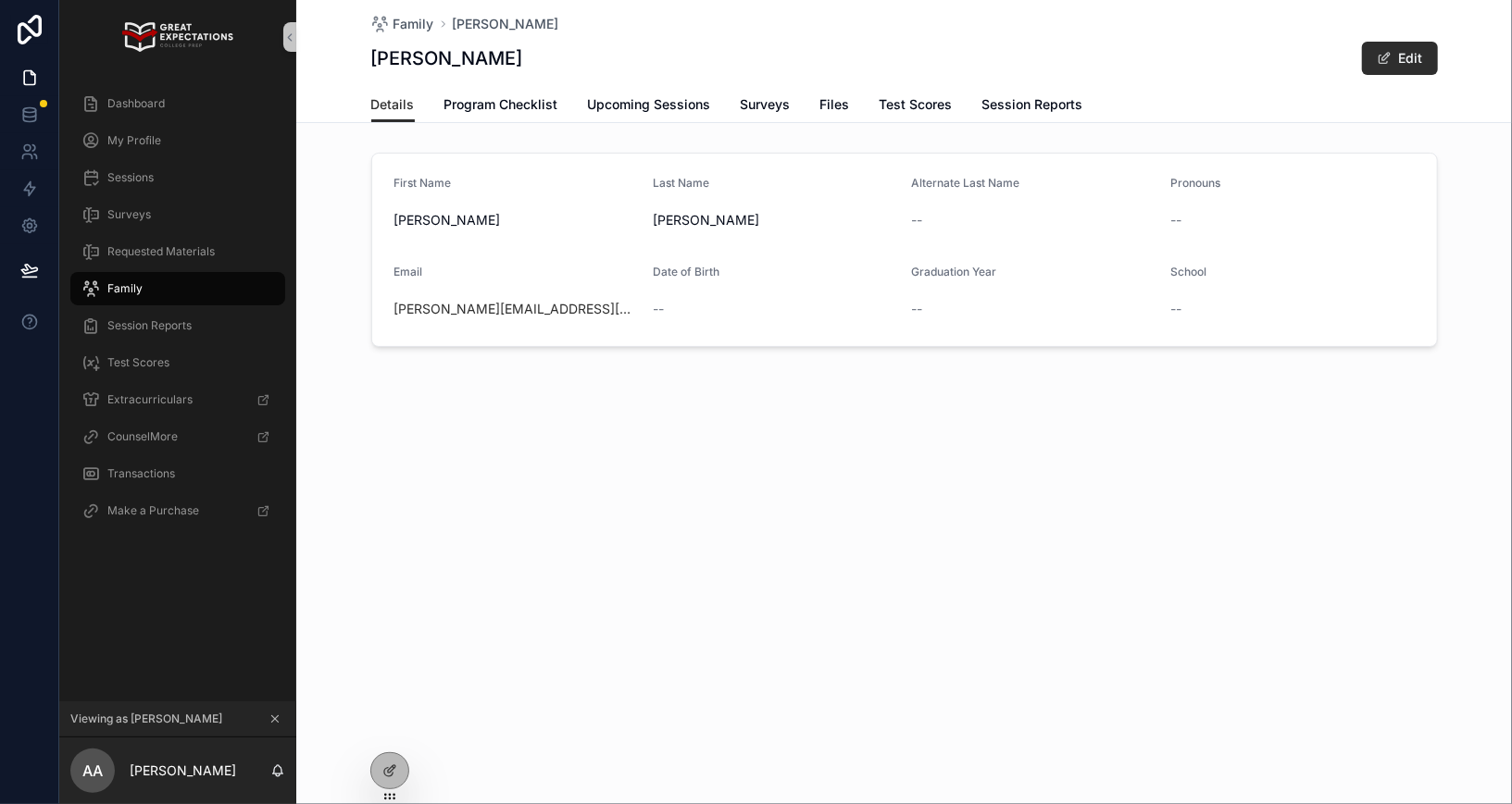
click at [602, 308] on div "[PERSON_NAME][EMAIL_ADDRESS][DOMAIN_NAME]" at bounding box center [516, 309] width 244 height 19
copy link "[PERSON_NAME][EMAIL_ADDRESS][DOMAIN_NAME]"
click at [379, 735] on div at bounding box center [390, 731] width 30 height 30
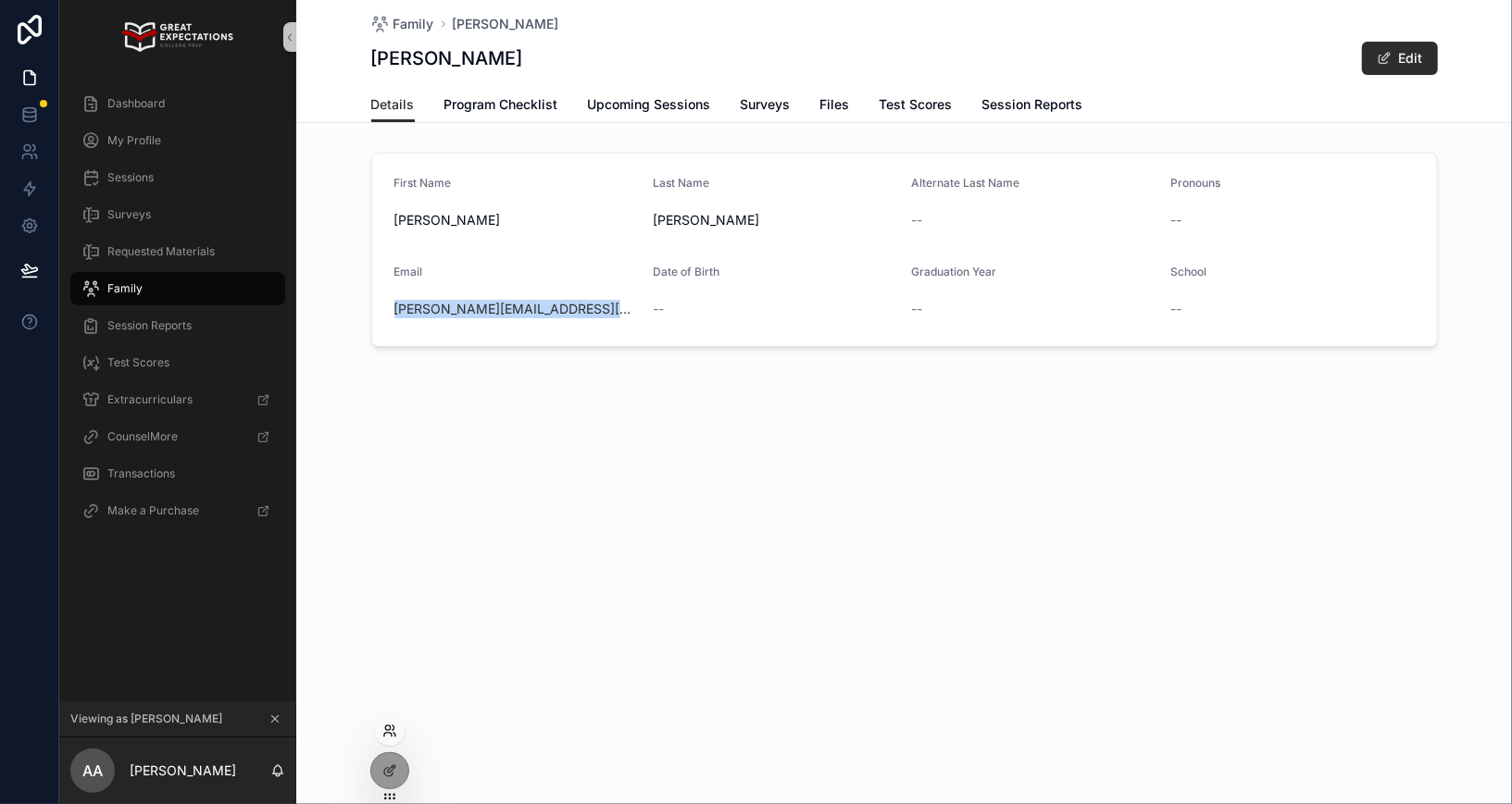
click at [382, 734] on icon at bounding box center [389, 730] width 15 height 15
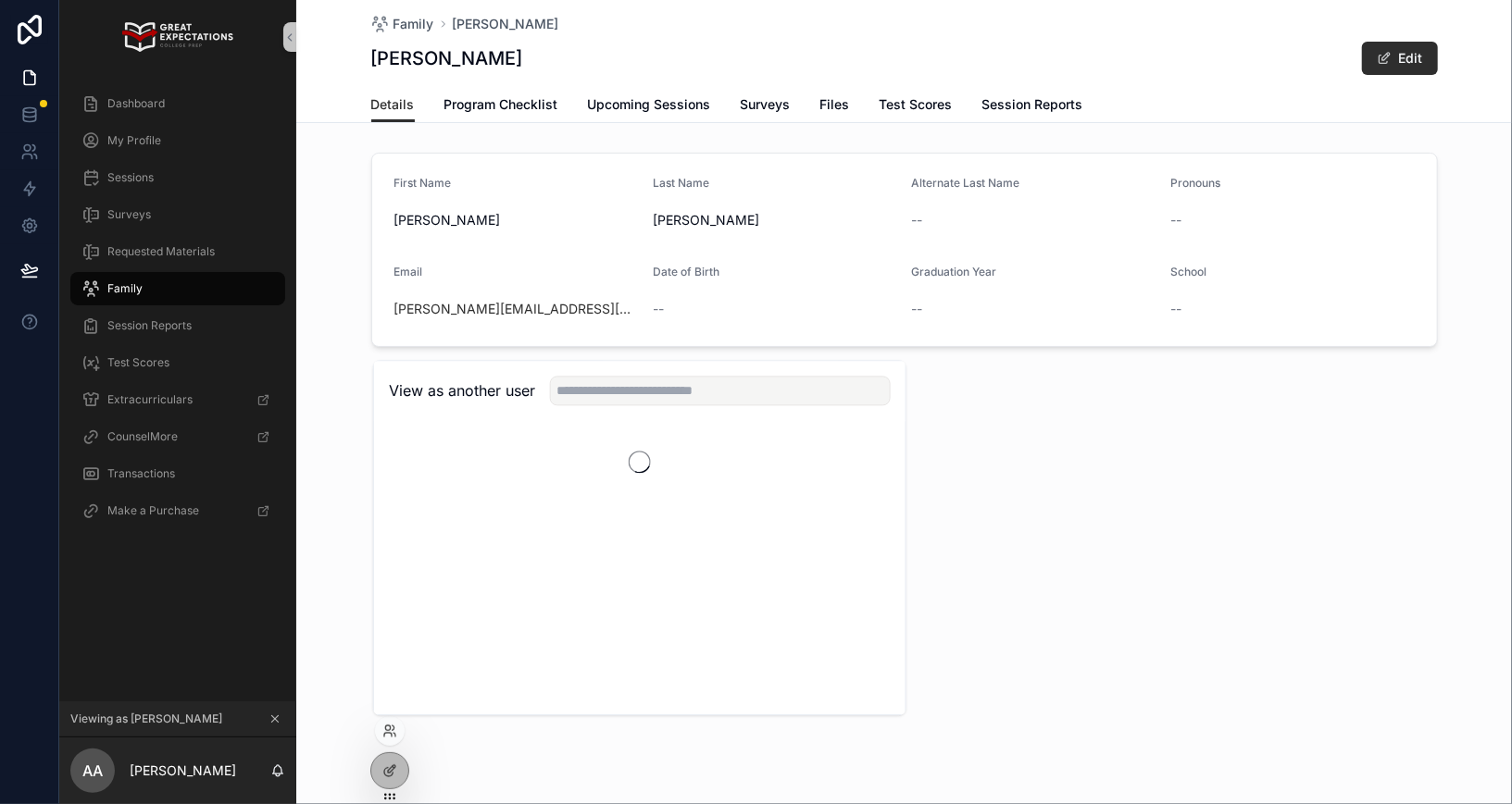
click at [633, 367] on div "View as another user" at bounding box center [639, 391] width 531 height 60
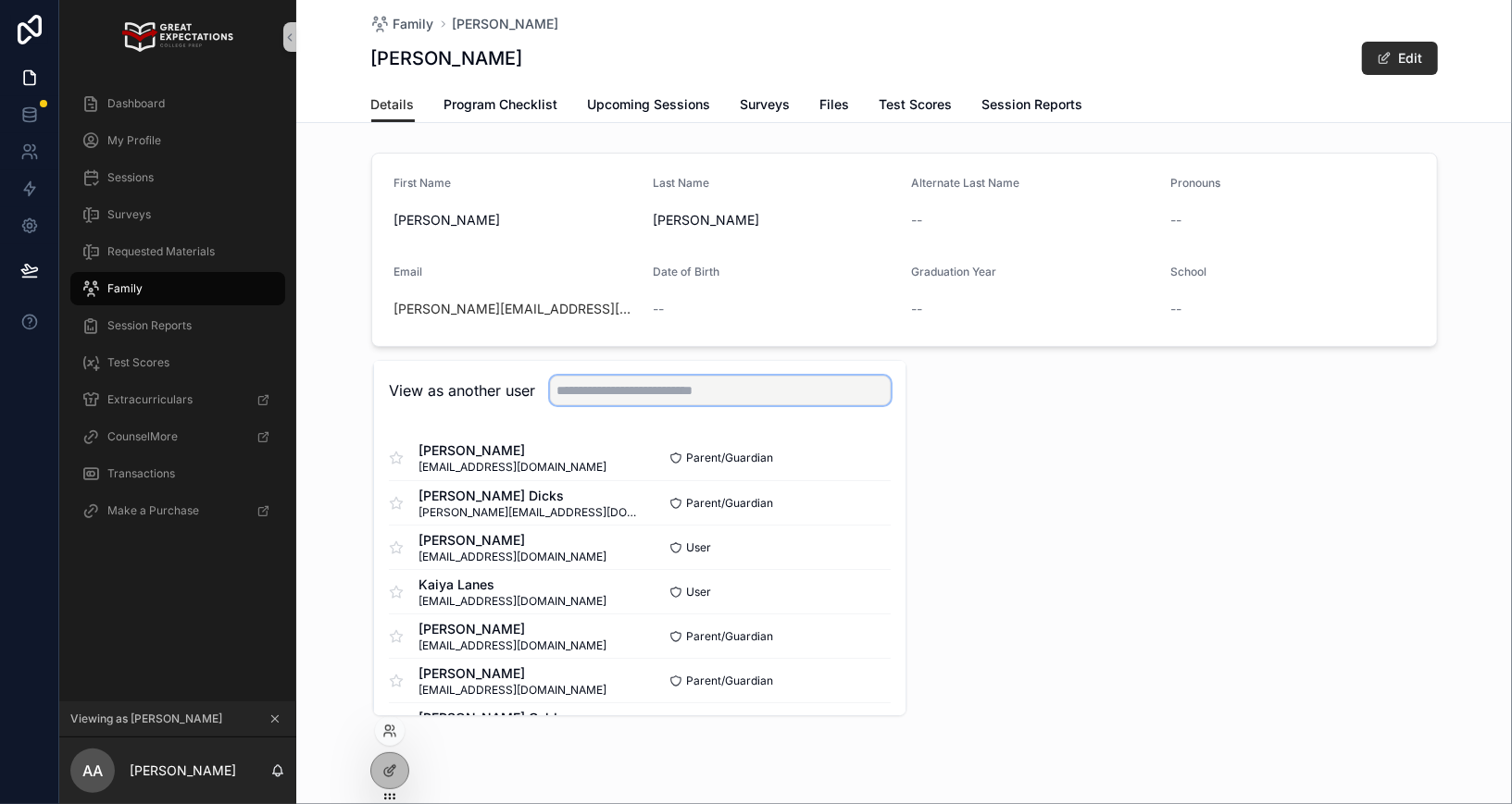
click at [633, 389] on input "text" at bounding box center [720, 391] width 340 height 30
type input "*"
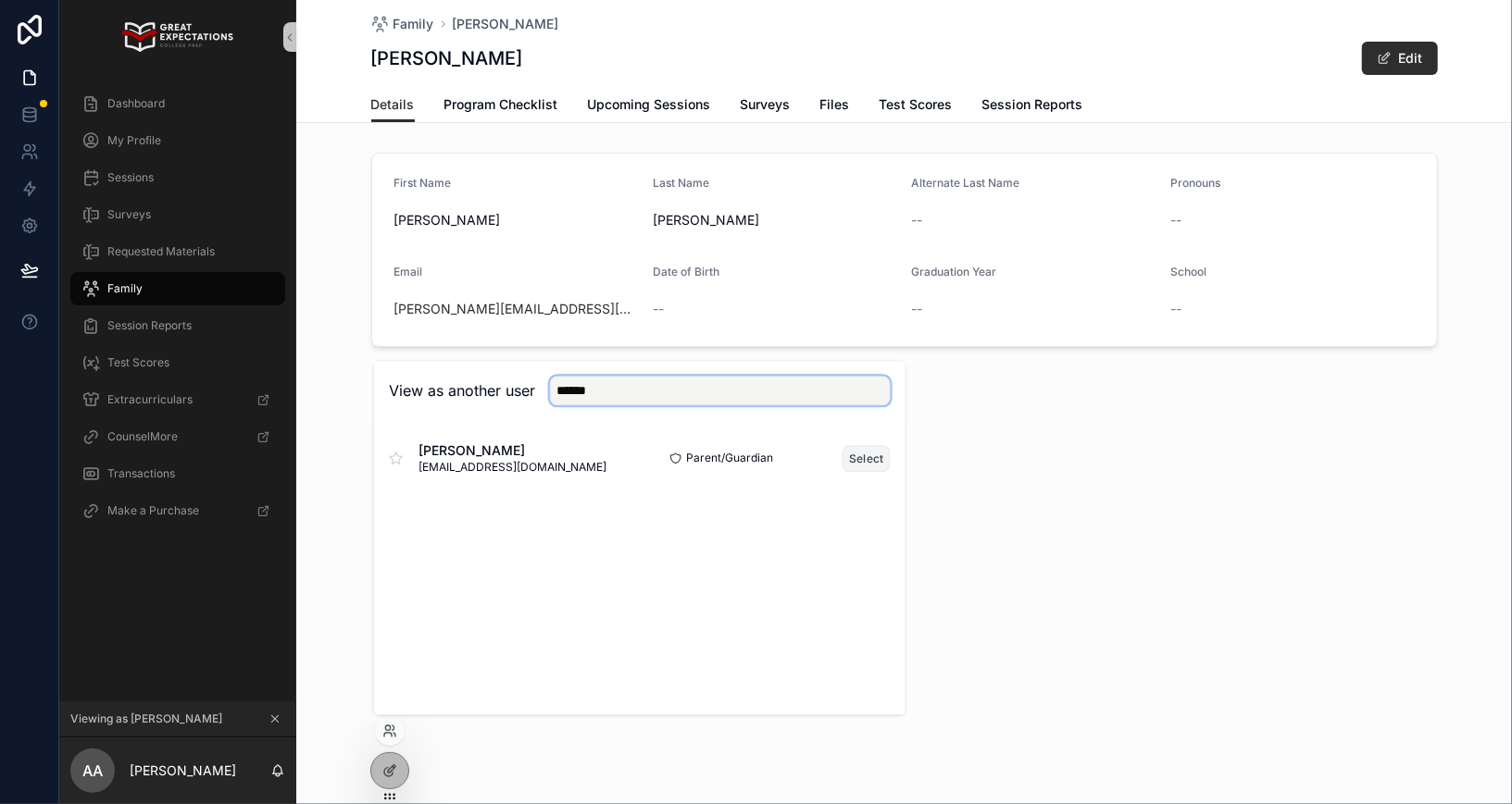
type input "******"
click at [867, 462] on button "Select" at bounding box center [866, 458] width 48 height 27
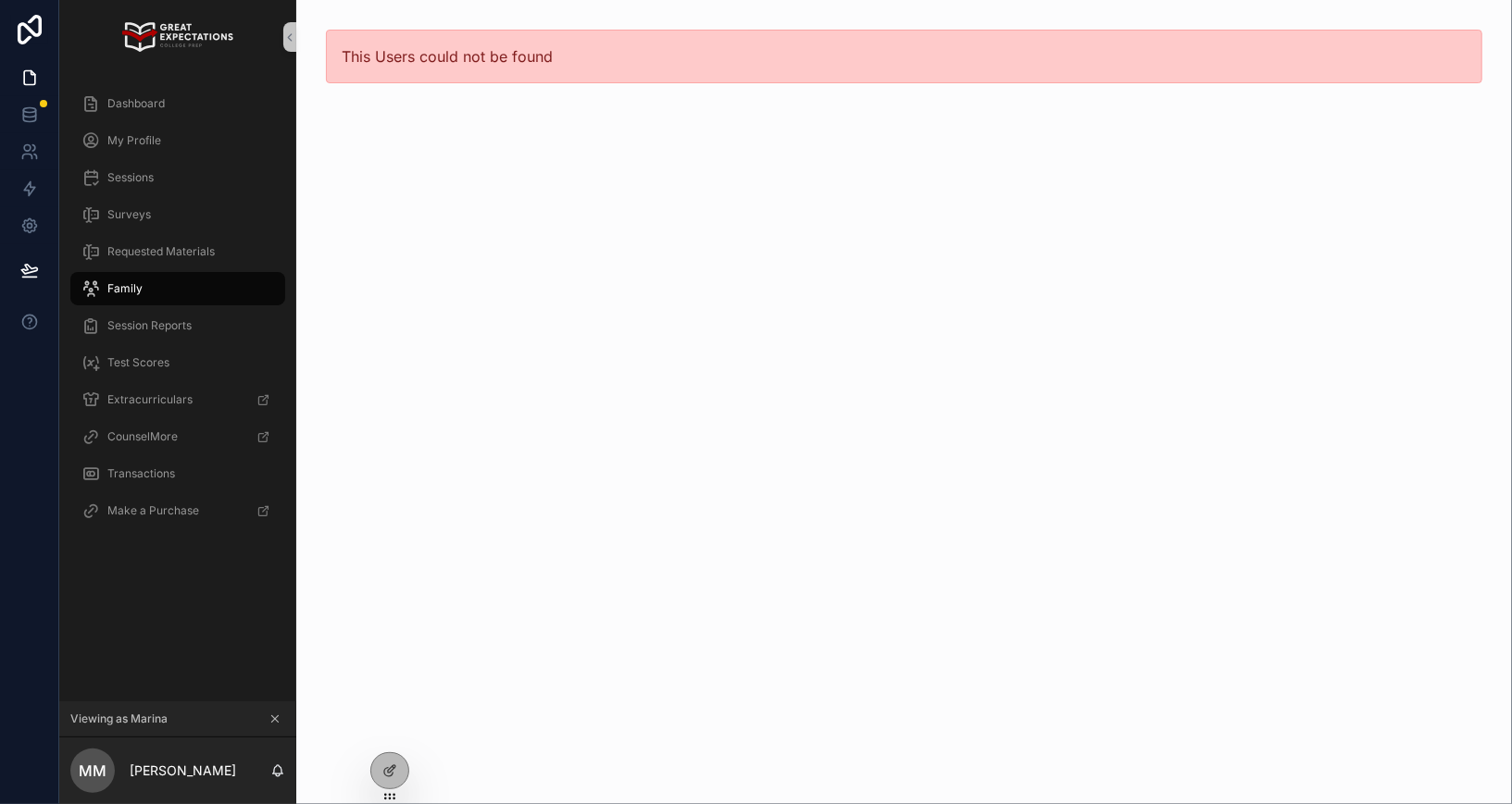
click at [127, 293] on span "Family" at bounding box center [126, 288] width 36 height 15
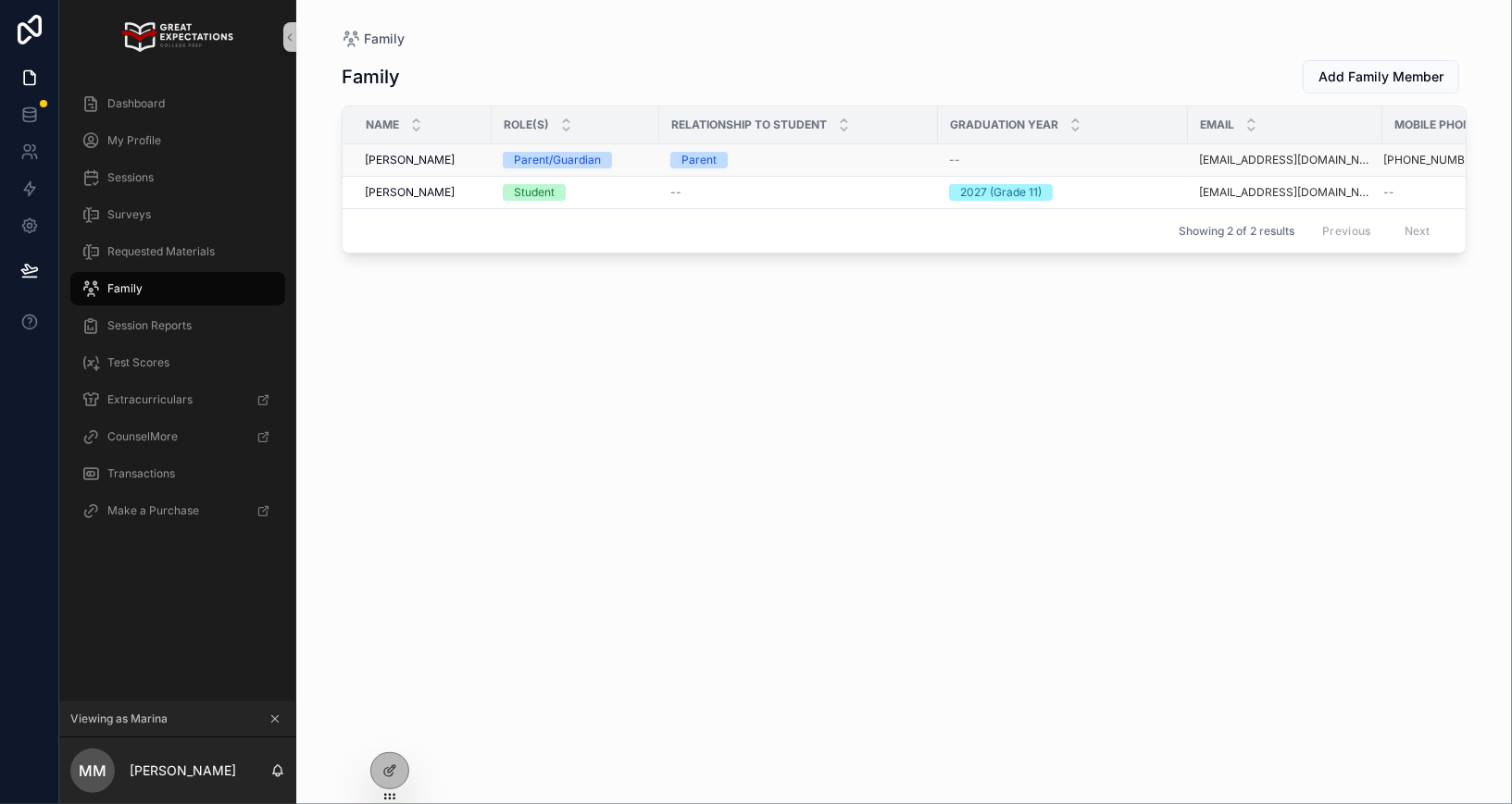
click at [411, 154] on span "[PERSON_NAME]" at bounding box center [410, 159] width 90 height 15
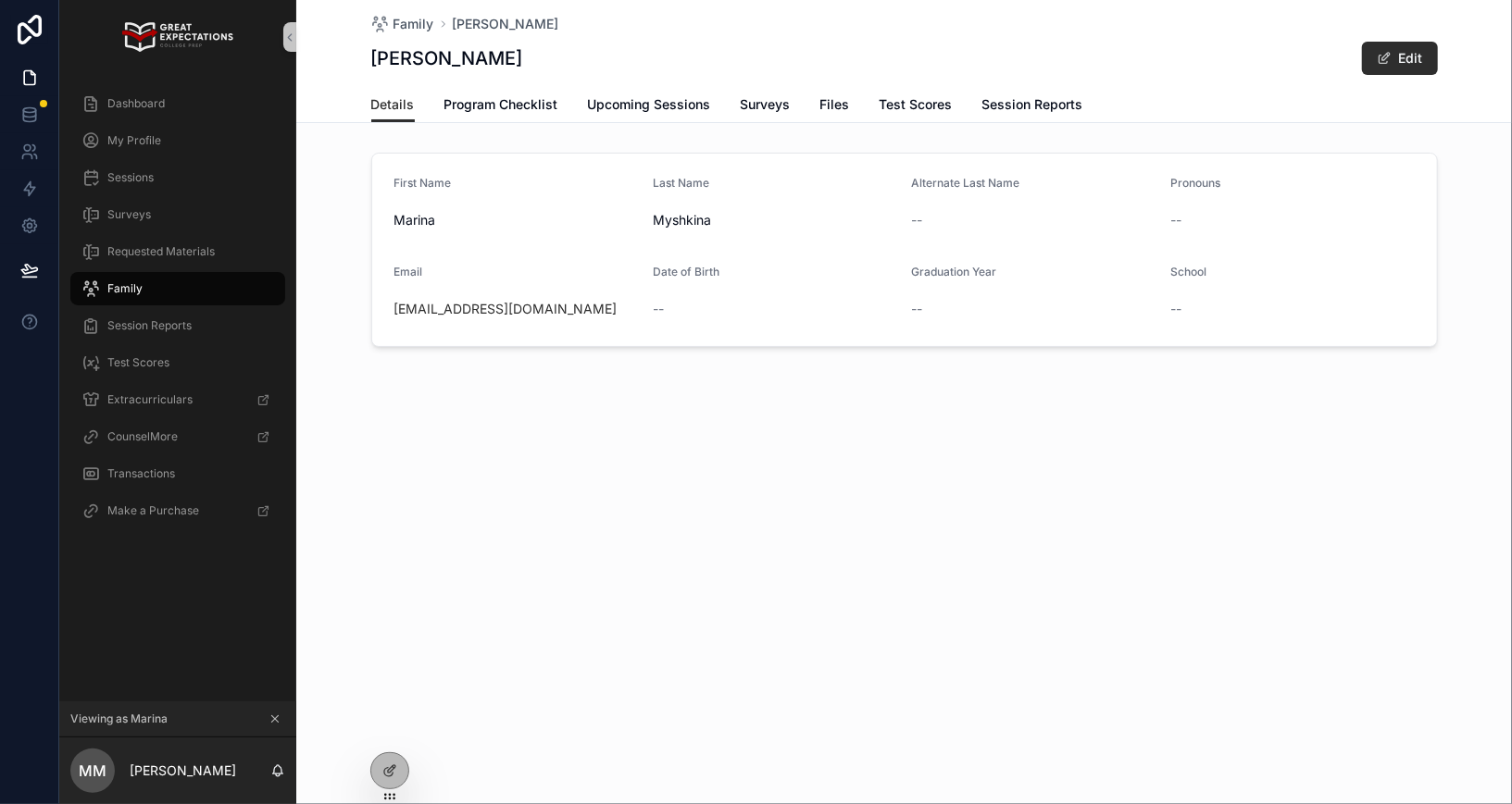
click at [608, 308] on div "marinavladmyshkina@gmail.com" at bounding box center [516, 309] width 244 height 19
copy link "marinavladmyshkina@gmail.com"
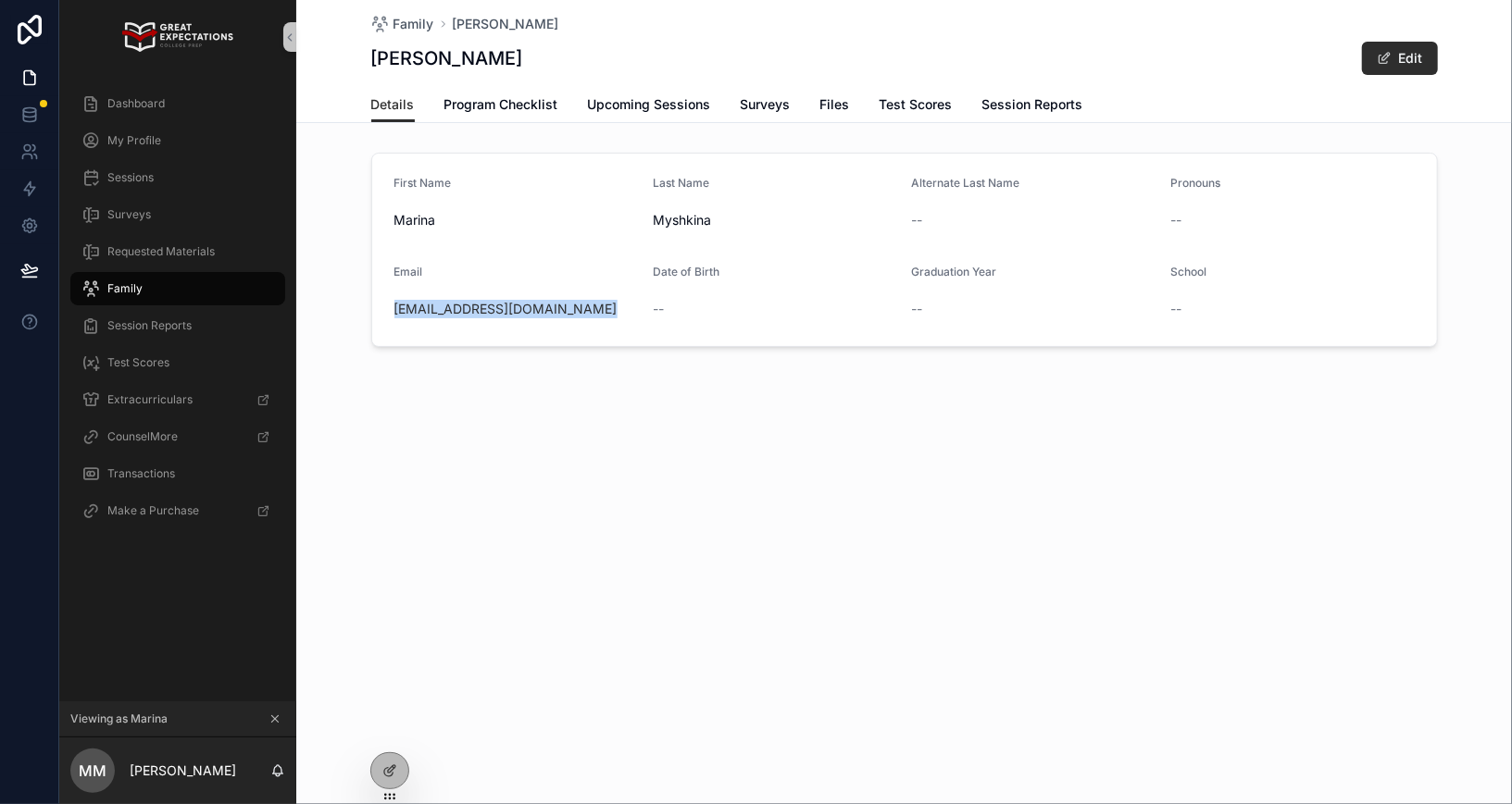
click at [138, 293] on span "Family" at bounding box center [126, 288] width 36 height 15
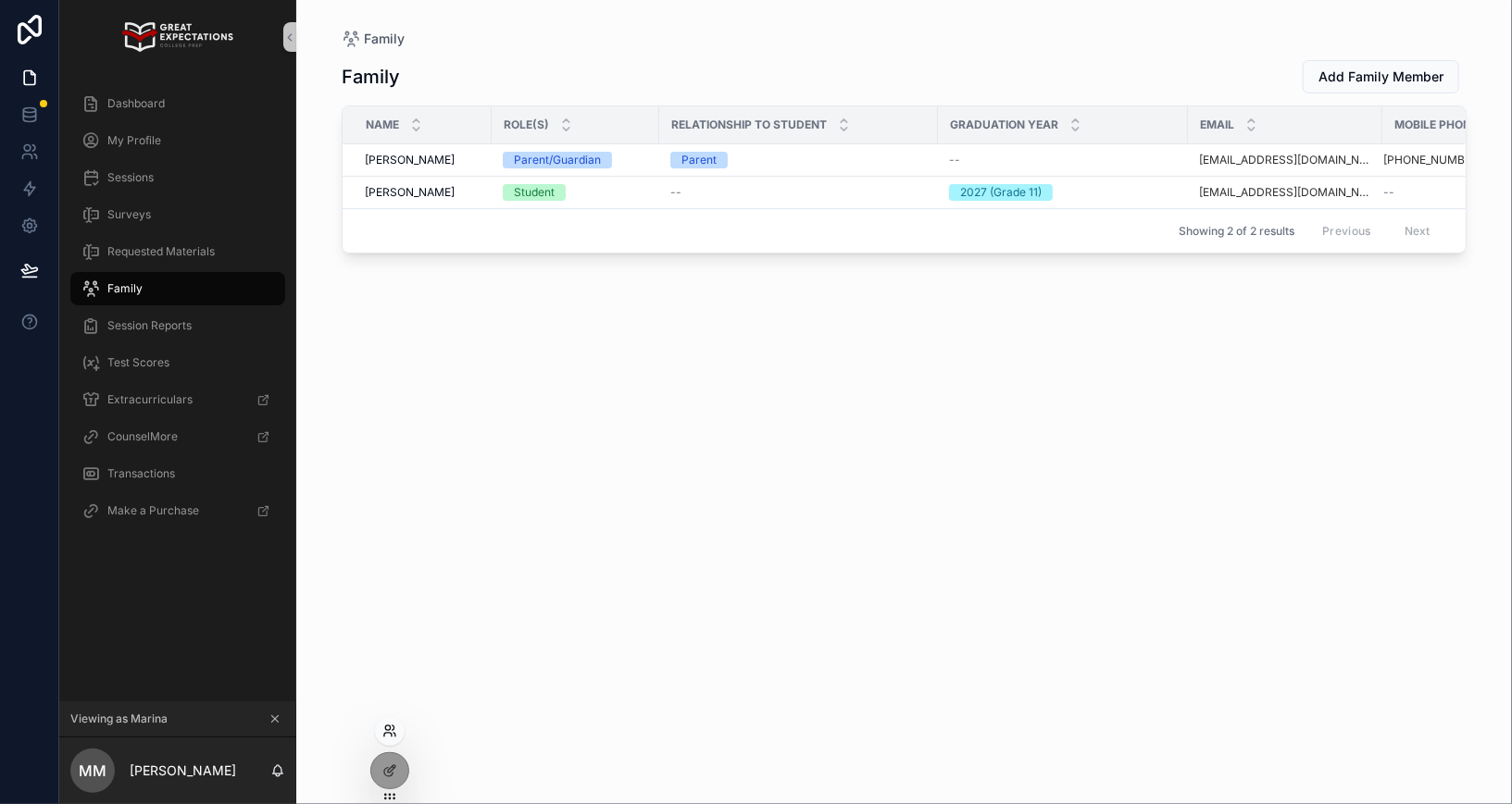
click at [391, 728] on icon at bounding box center [389, 730] width 15 height 15
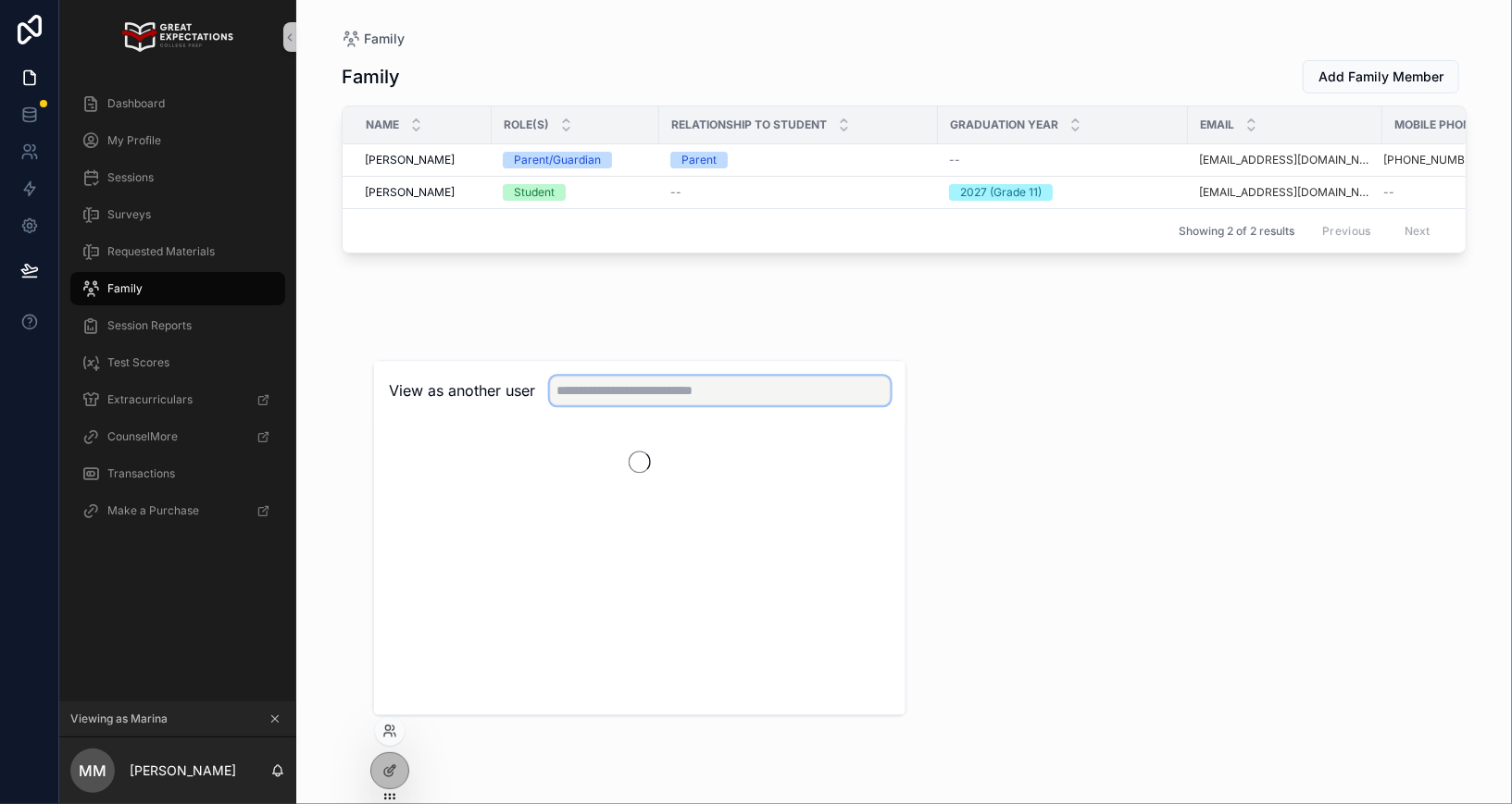
click at [615, 391] on input "text" at bounding box center [720, 391] width 340 height 30
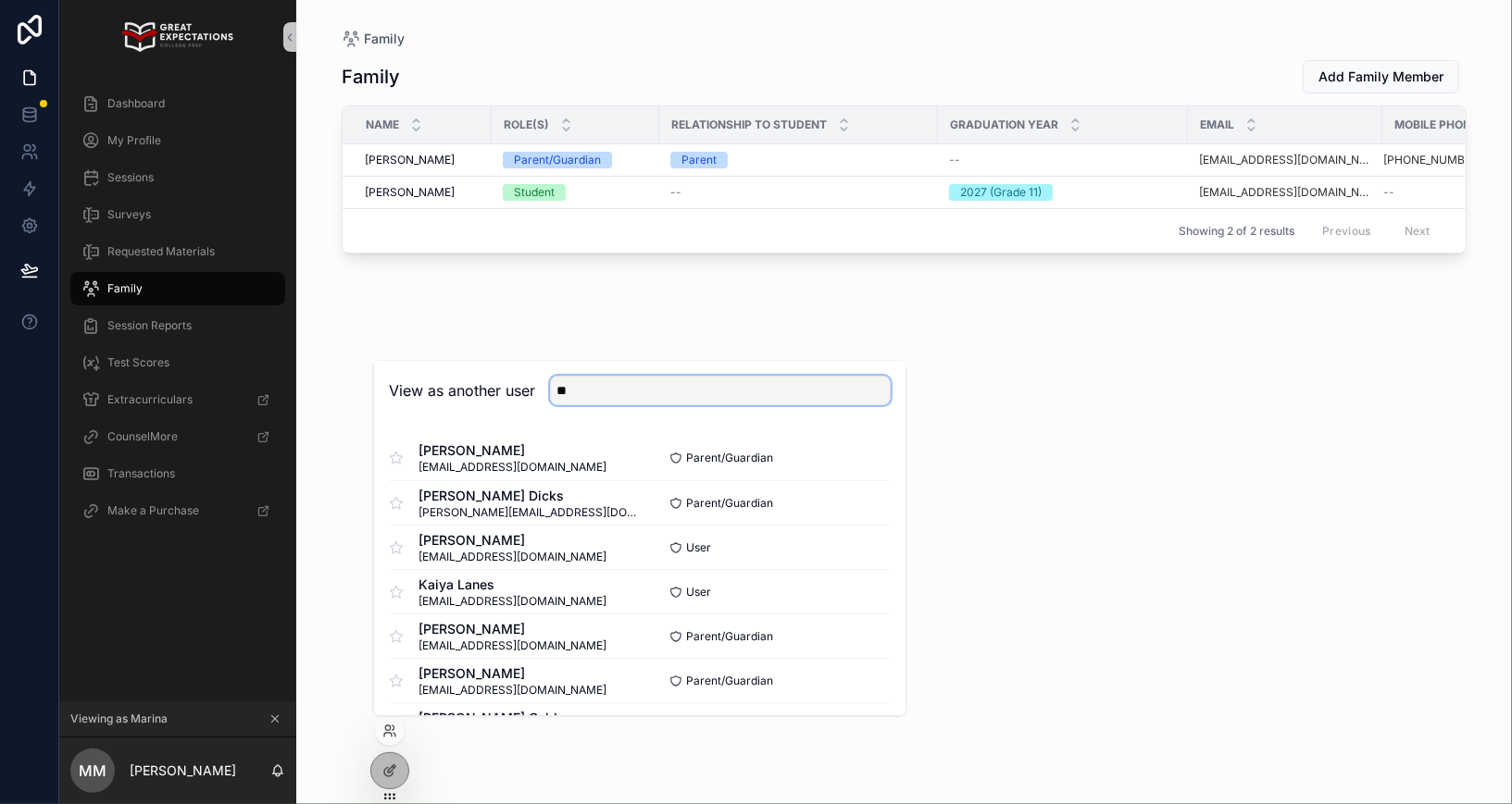
type input "*"
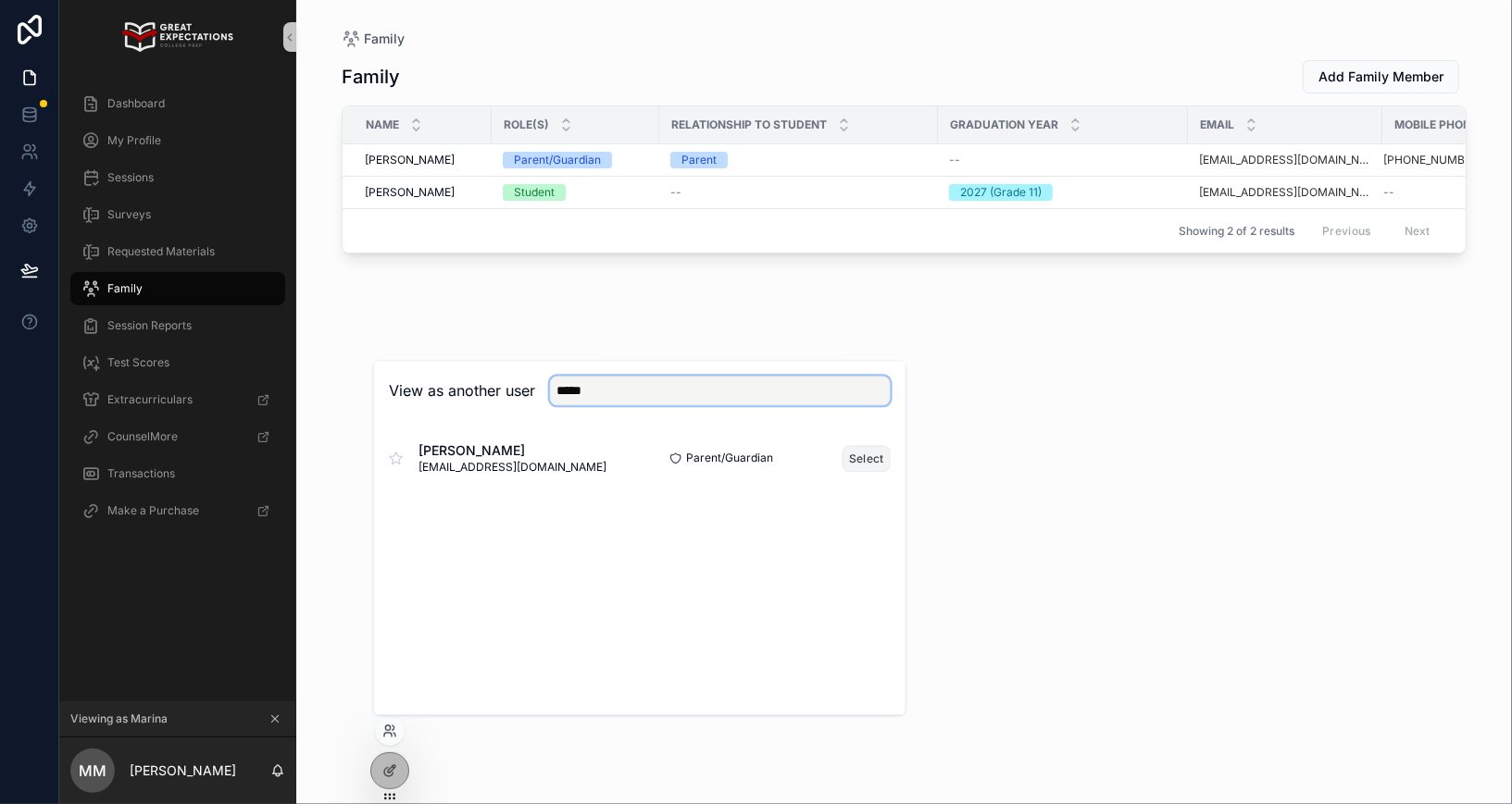
type input "*****"
click at [871, 458] on button "Select" at bounding box center [866, 458] width 48 height 27
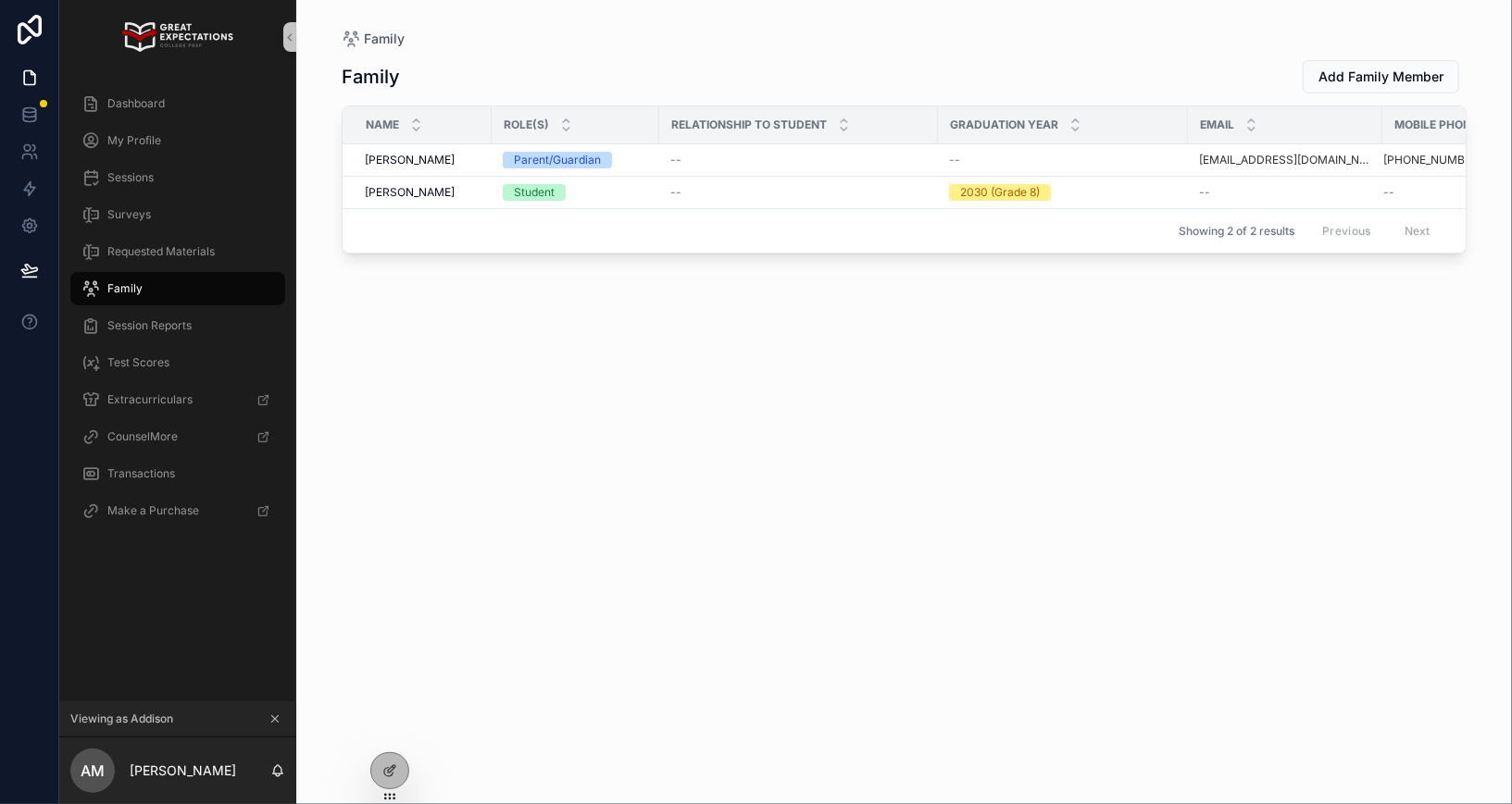
click at [142, 294] on div "Family" at bounding box center [177, 289] width 193 height 30
click at [389, 162] on span "Wayne Ma" at bounding box center [410, 159] width 90 height 15
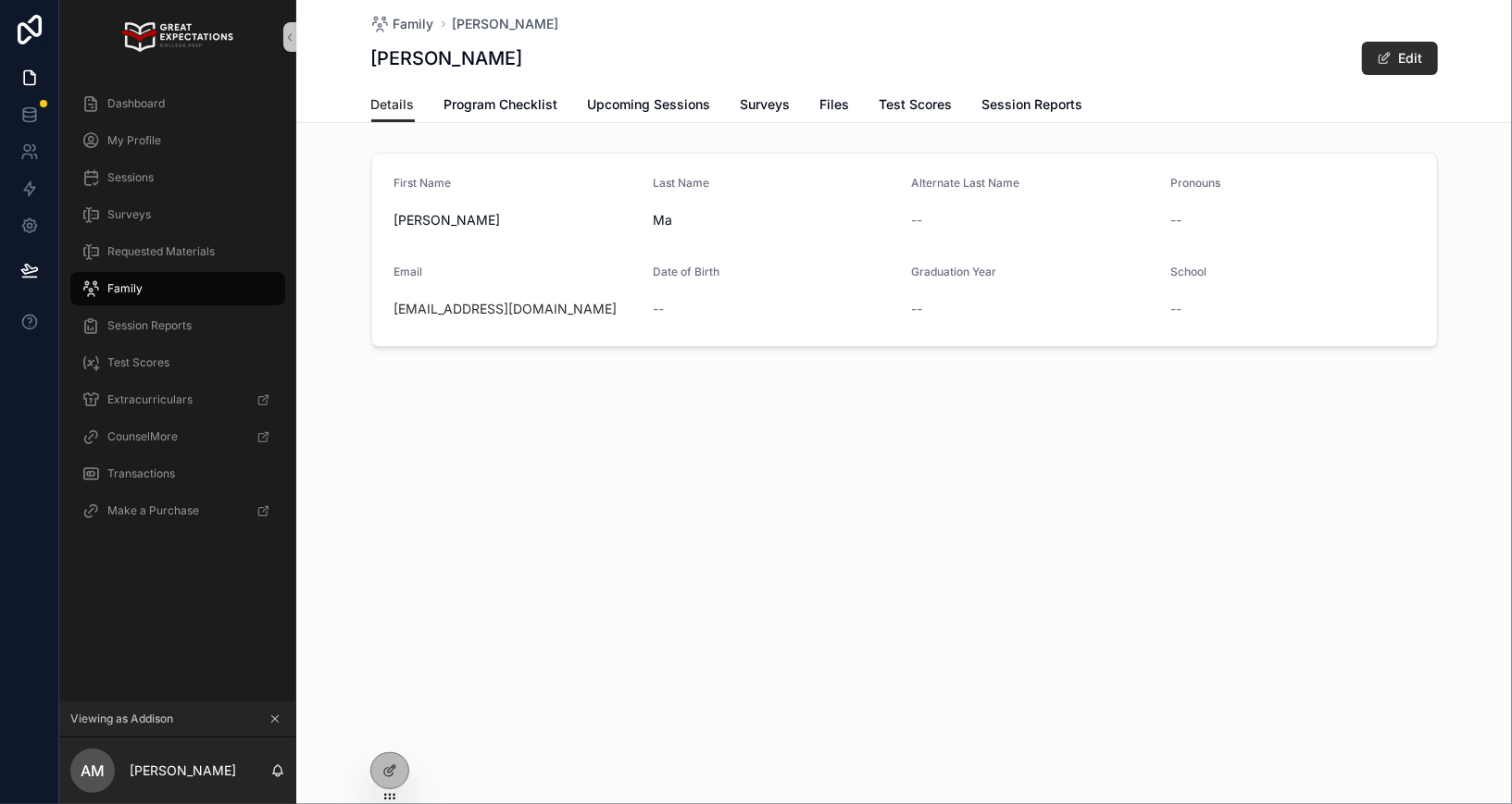
click at [579, 317] on div "ma_wayne@yahoo.com" at bounding box center [516, 309] width 244 height 30
copy link "ma_wayne@yahoo.com"
click at [188, 280] on div "Family" at bounding box center [177, 289] width 193 height 30
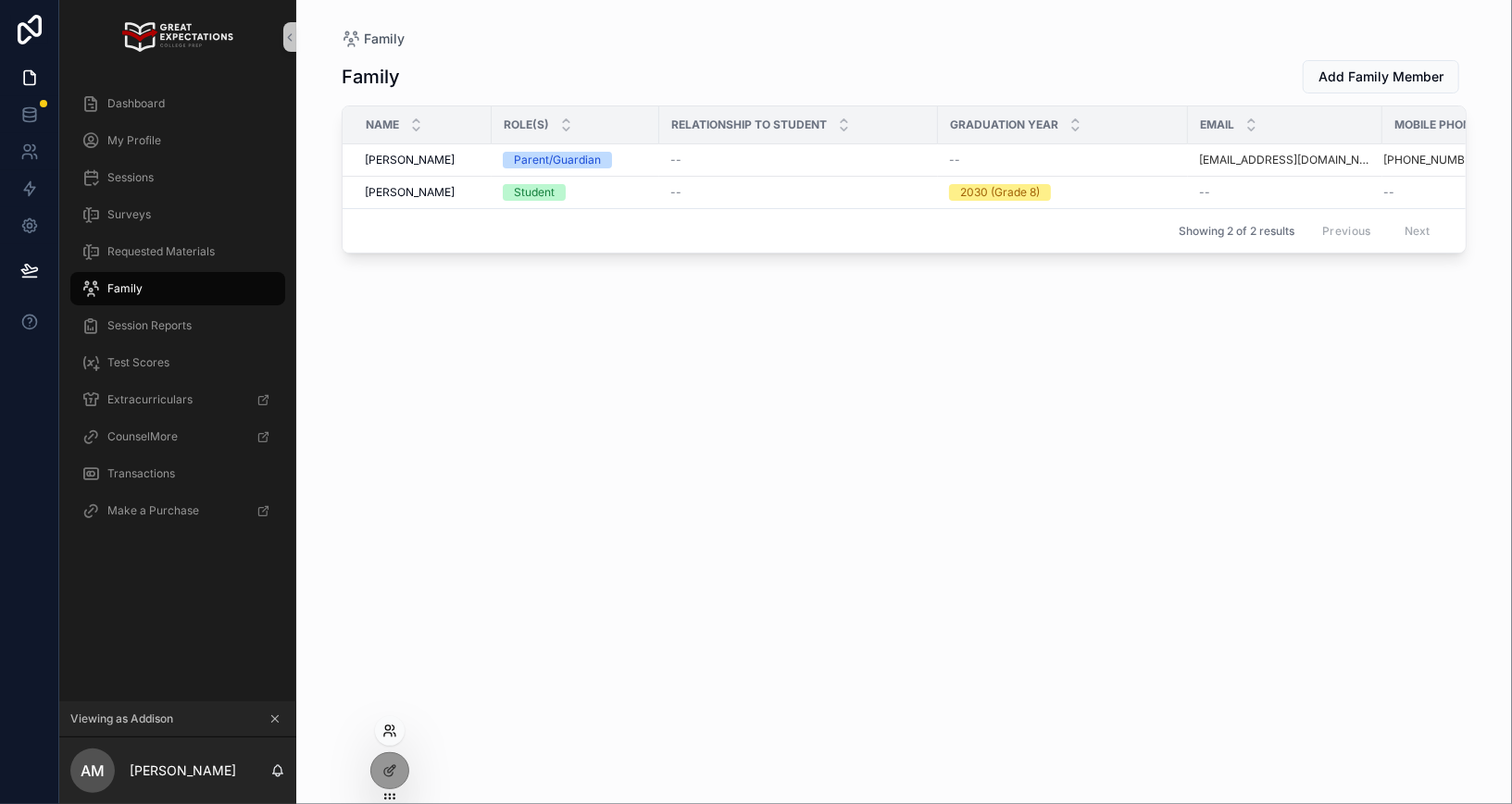
click at [385, 728] on icon at bounding box center [387, 727] width 5 height 5
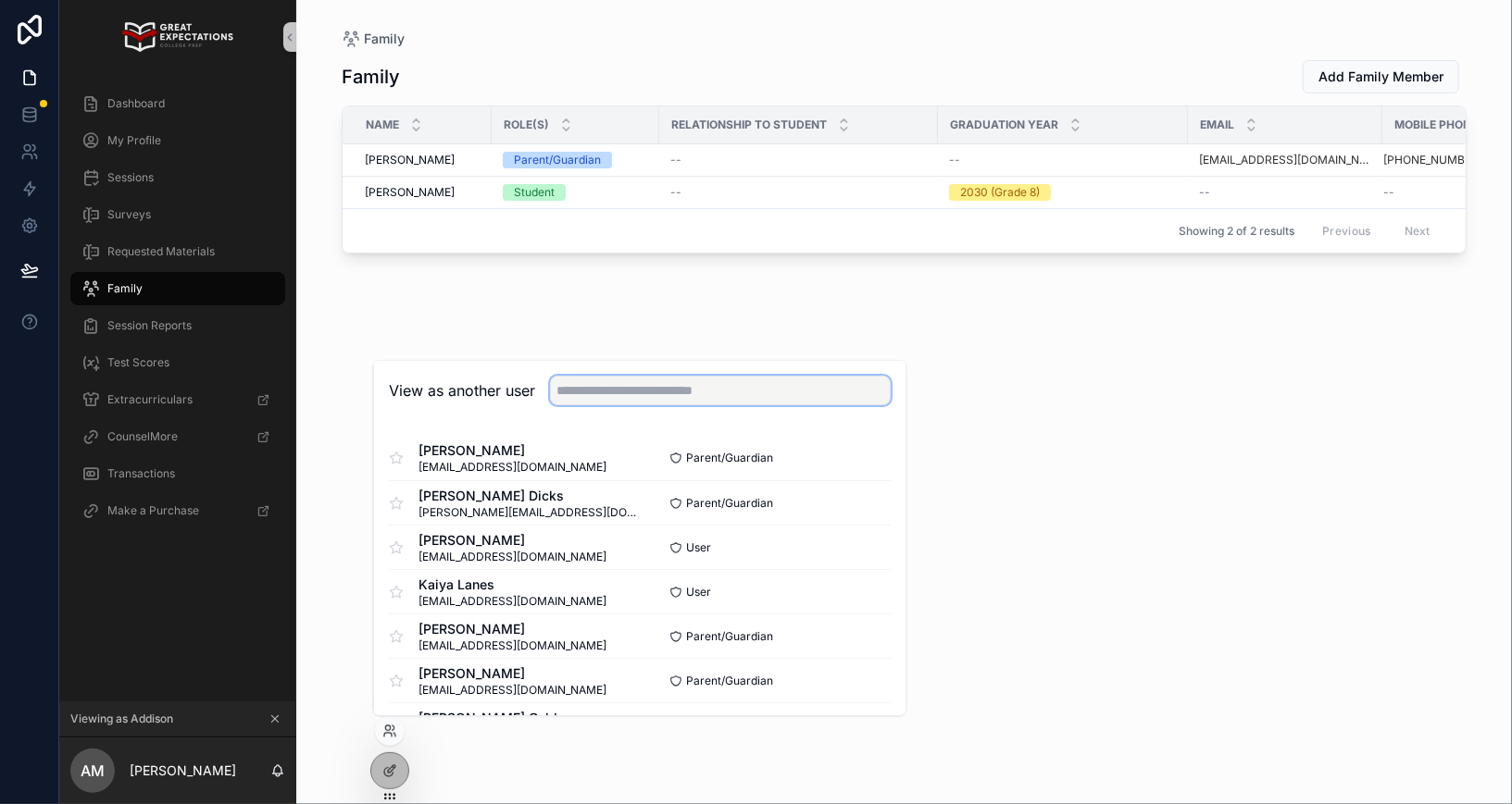
click at [596, 376] on input "text" at bounding box center [720, 391] width 340 height 30
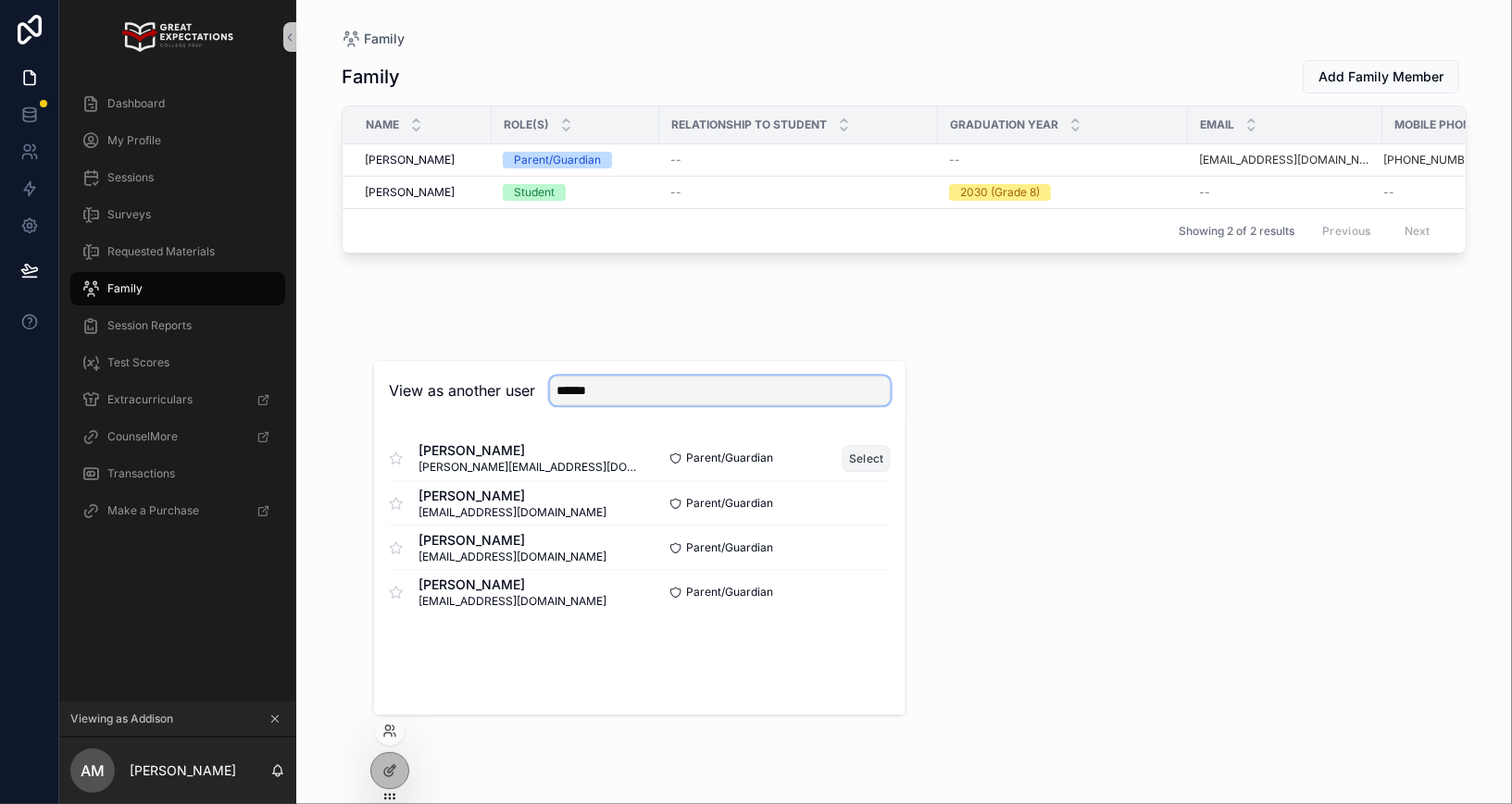
type input "******"
click at [874, 457] on button "Select" at bounding box center [866, 458] width 48 height 27
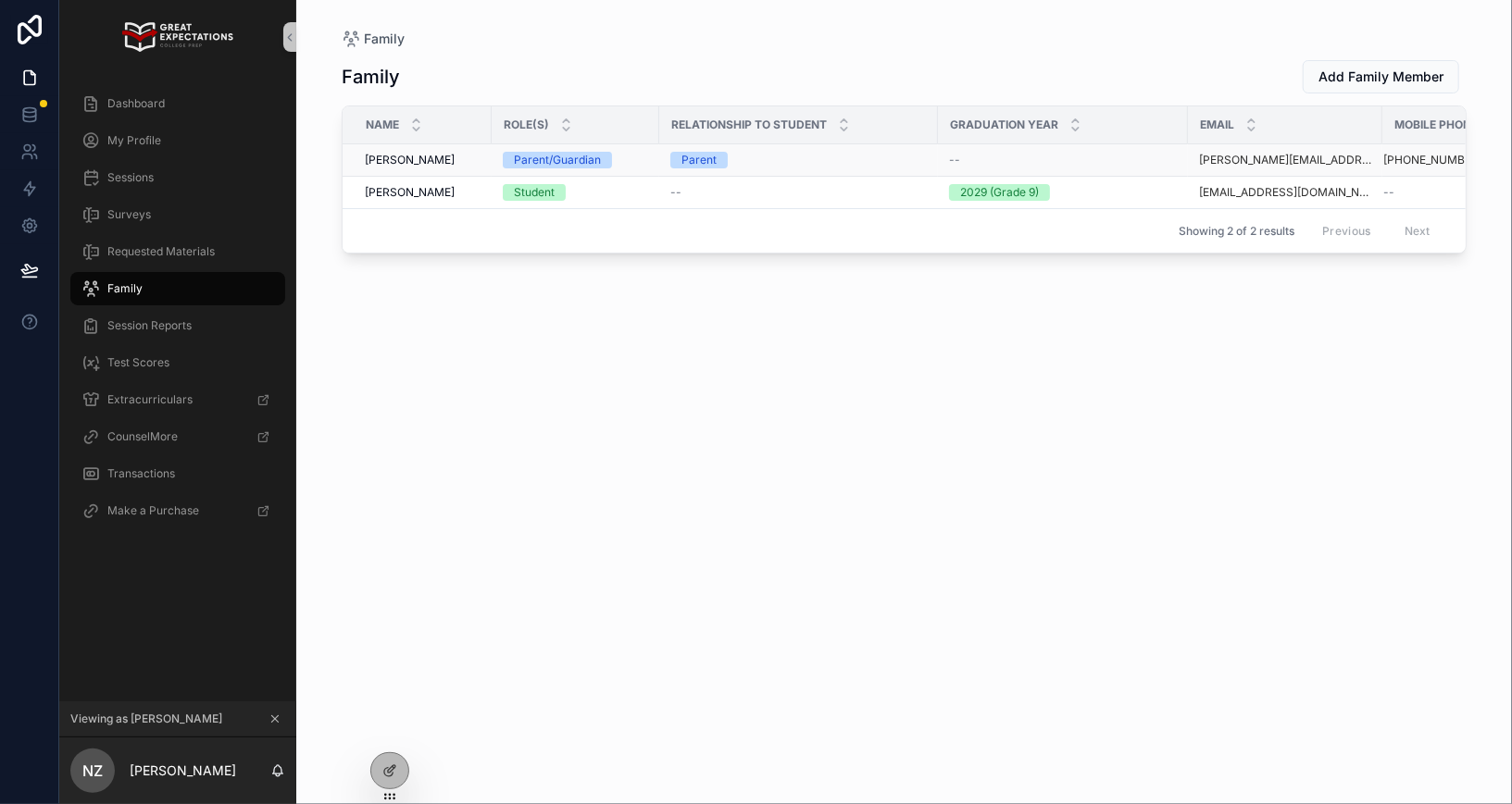
click at [390, 162] on span "[PERSON_NAME]" at bounding box center [410, 159] width 90 height 15
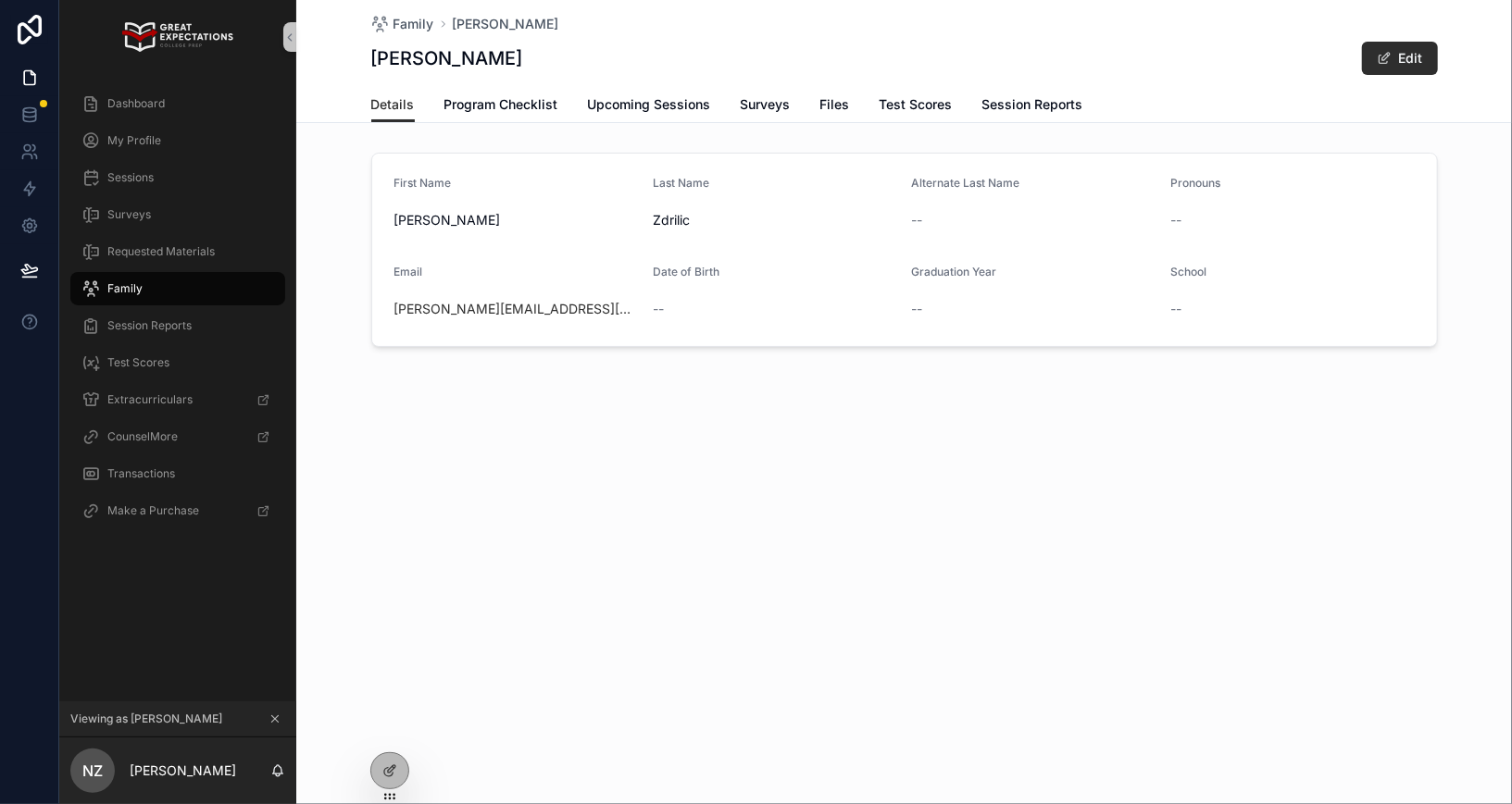
click at [559, 301] on div "[PERSON_NAME][EMAIL_ADDRESS][DOMAIN_NAME]" at bounding box center [516, 309] width 244 height 19
copy link "[PERSON_NAME][EMAIL_ADDRESS][DOMAIN_NAME]"
